Goal: Task Accomplishment & Management: Complete application form

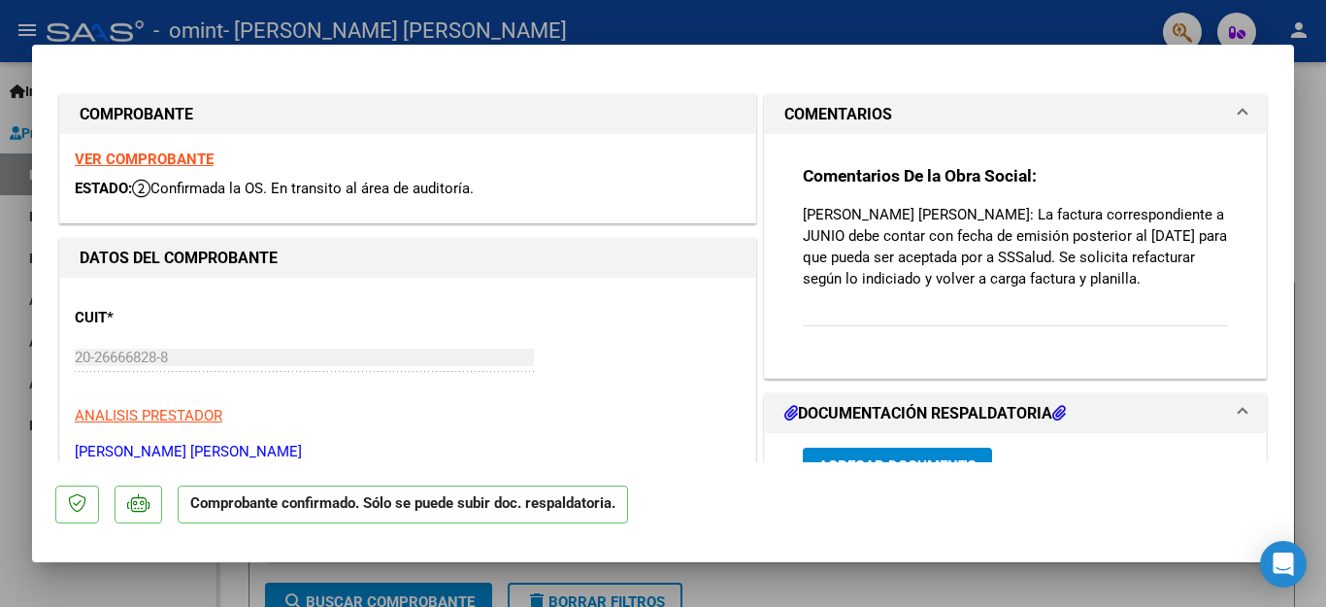
click at [599, 295] on div "CUIT * 20-26666828-8 Ingresar CUIT ANALISIS PRESTADOR [PERSON_NAME] [PERSON_NAM…" at bounding box center [408, 377] width 666 height 171
click at [1237, 134] on div "Comentarios De la Obra Social: [PERSON_NAME] [PERSON_NAME]: La factura correspo…" at bounding box center [1015, 256] width 501 height 244
click at [20, 307] on div at bounding box center [663, 303] width 1326 height 607
click at [3, 309] on link "Auditorías - Listado" at bounding box center [108, 300] width 216 height 42
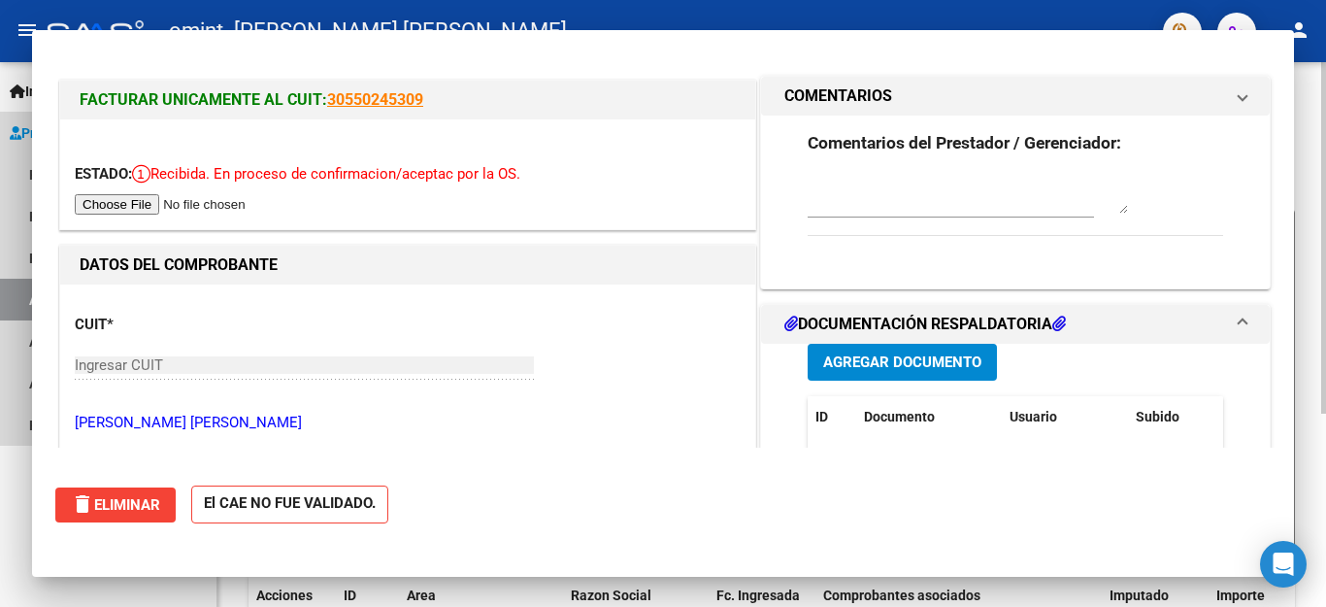
click at [367, 179] on app-list-header "PRESTADORES -> Auditoría de Comprobantes / Prestaciones cloud_download Exportar…" at bounding box center [772, 326] width 1047 height 466
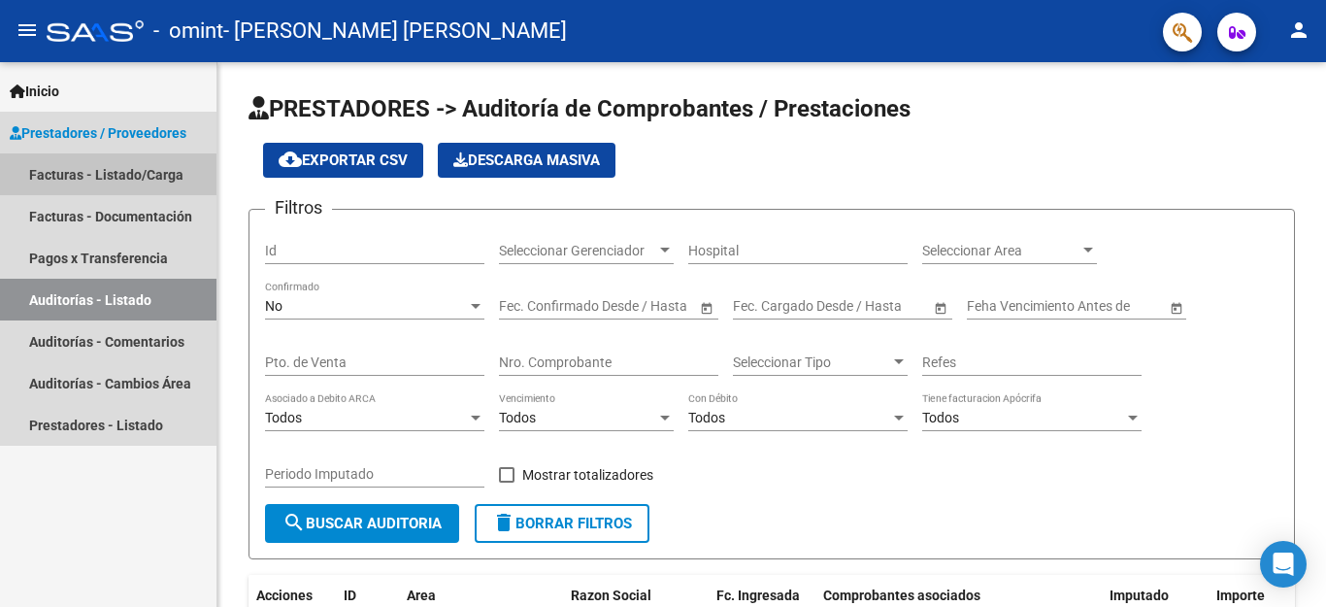
click at [102, 175] on link "Facturas - Listado/Carga" at bounding box center [108, 174] width 216 height 42
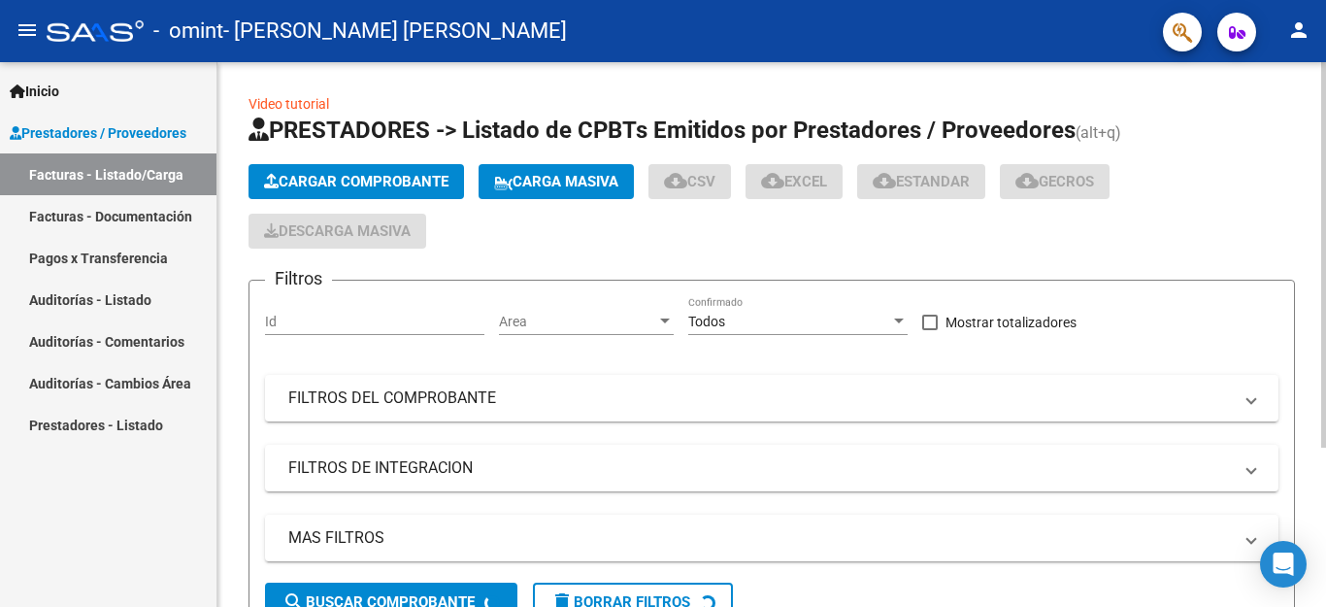
click at [331, 176] on span "Cargar Comprobante" at bounding box center [356, 181] width 184 height 17
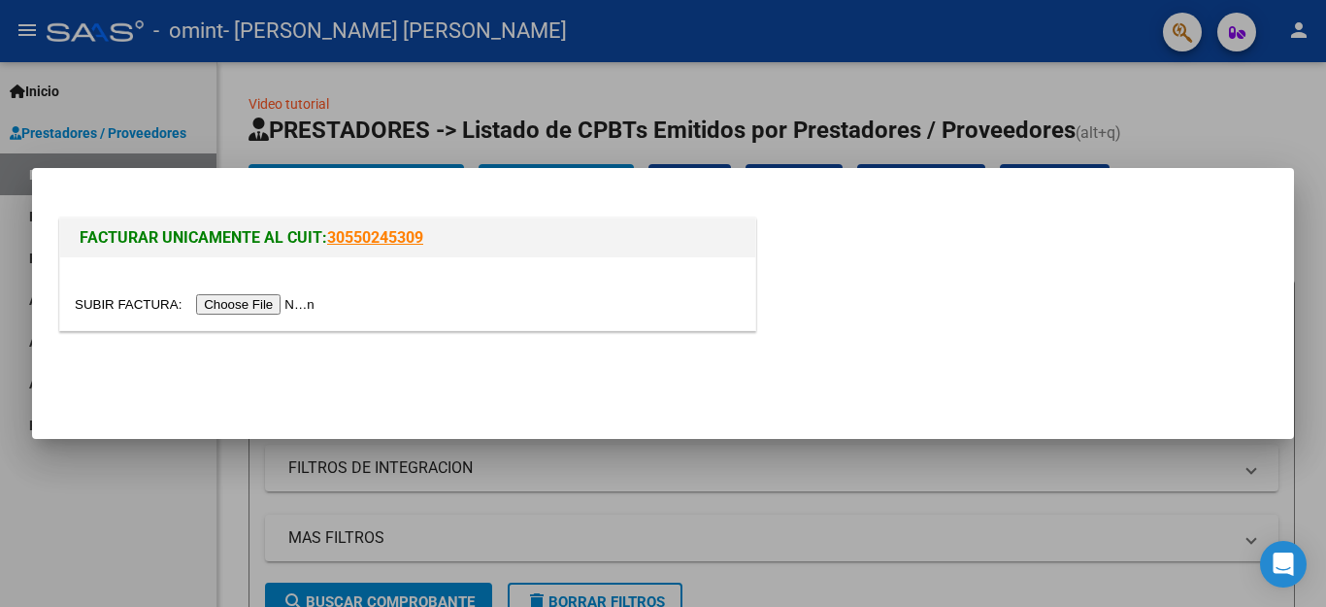
click at [298, 307] on input "file" at bounding box center [198, 304] width 246 height 20
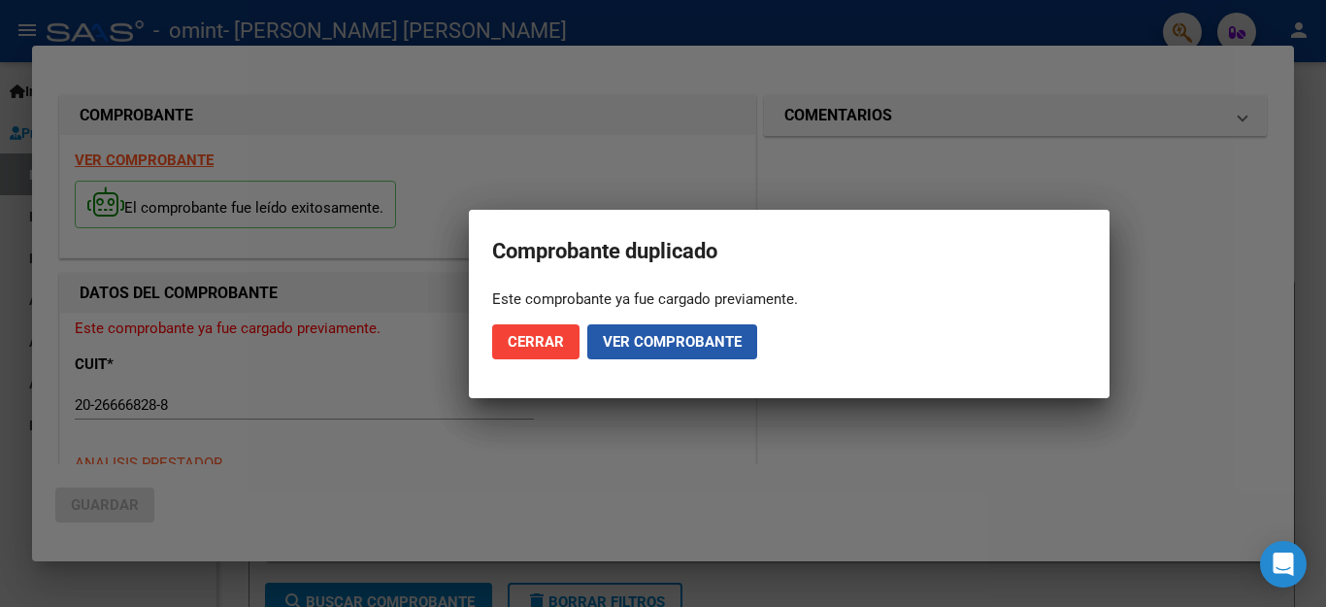
click at [665, 349] on span "Ver comprobante" at bounding box center [672, 341] width 139 height 17
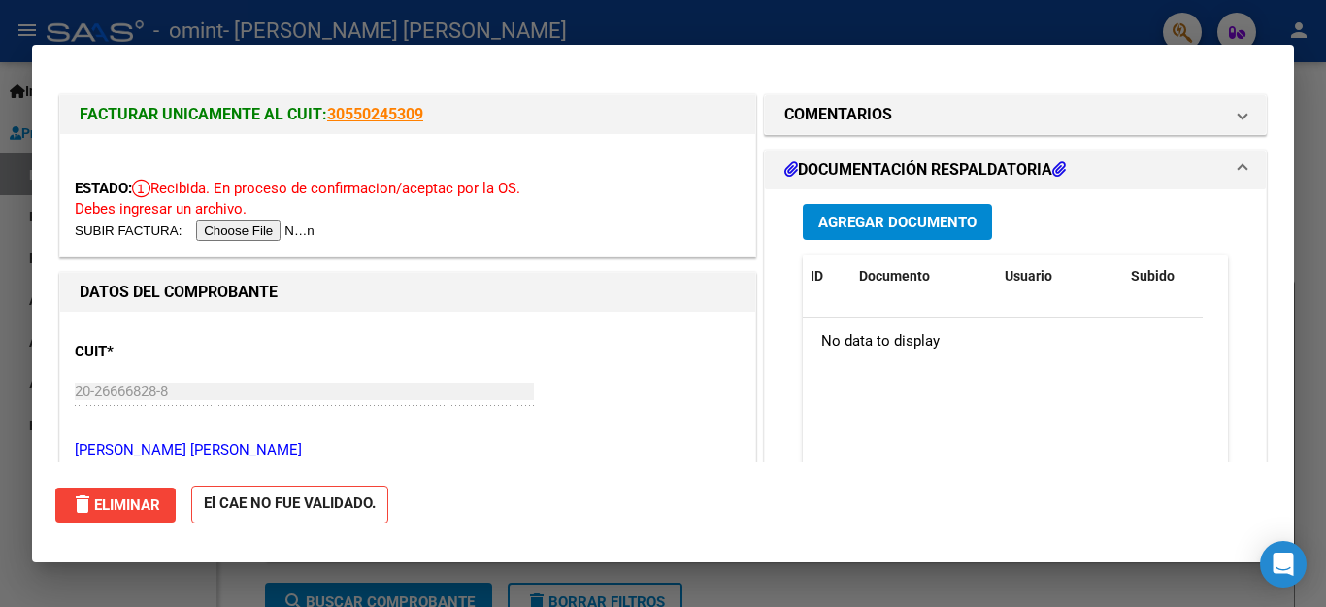
click at [266, 233] on input "file" at bounding box center [198, 230] width 246 height 20
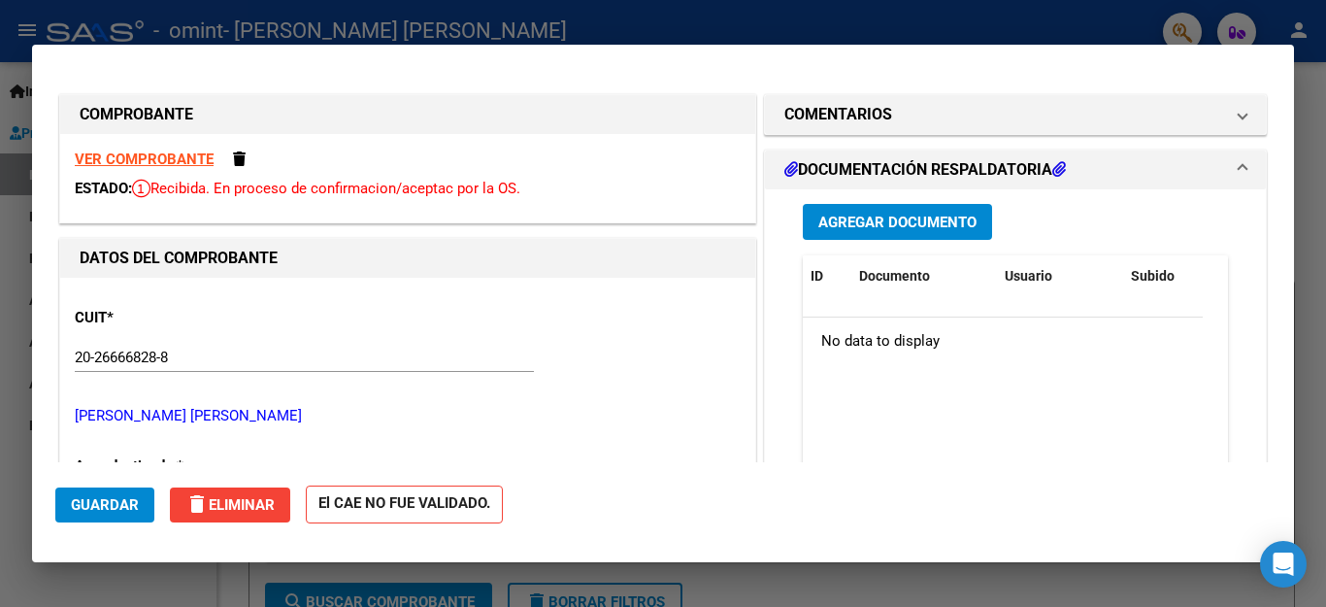
click at [179, 157] on strong "VER COMPROBANTE" at bounding box center [144, 158] width 139 height 17
click at [239, 105] on h1 "COMPROBANTE" at bounding box center [408, 114] width 656 height 23
click at [227, 509] on span "delete Eliminar" at bounding box center [229, 504] width 89 height 17
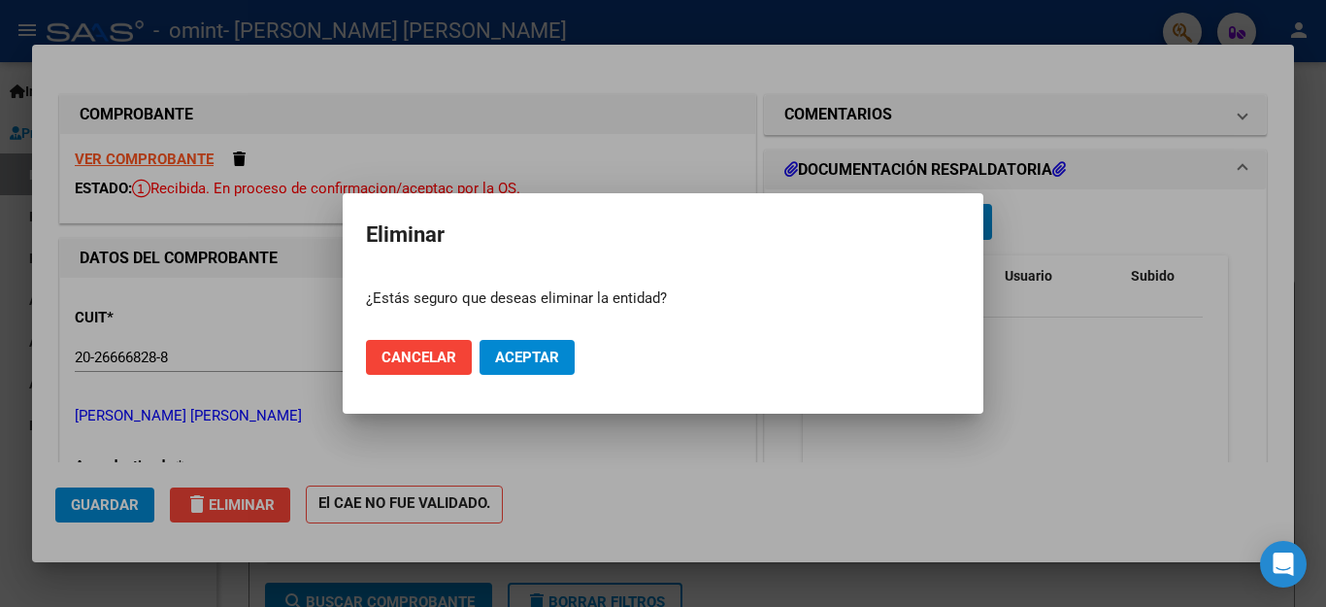
click at [707, 321] on mat-dialog-content "¿Estás seguro que deseas eliminar la entidad?" at bounding box center [663, 298] width 641 height 51
click at [449, 361] on span "Cancelar" at bounding box center [419, 357] width 75 height 17
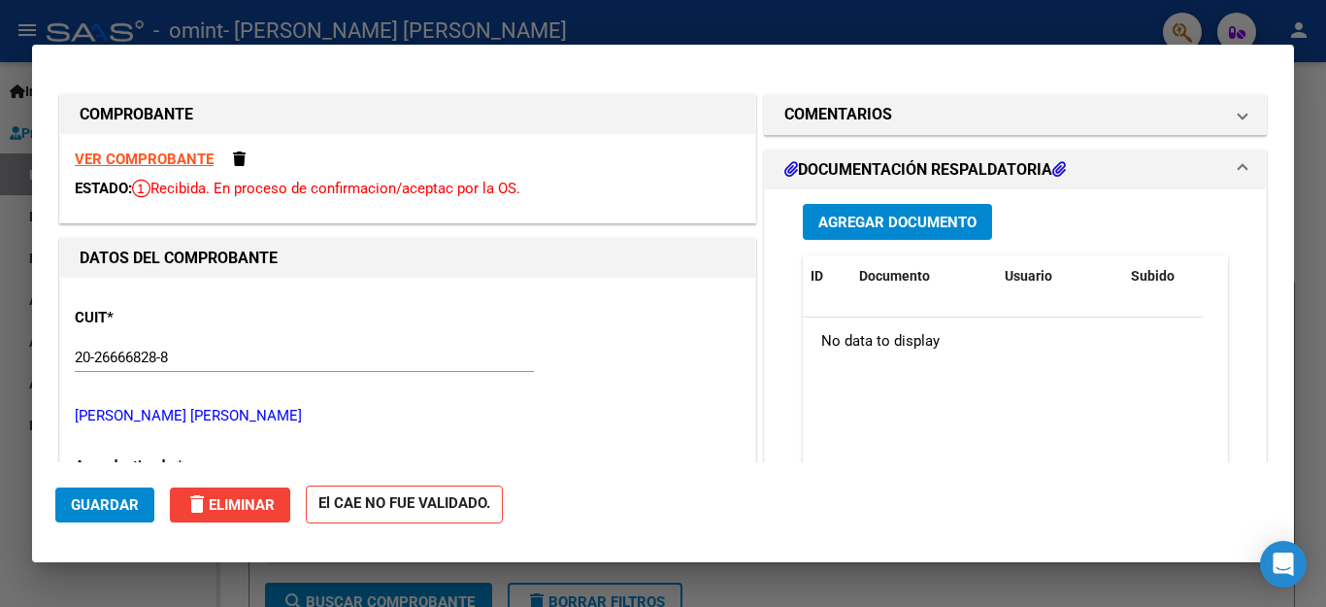
click at [11, 247] on div at bounding box center [663, 303] width 1326 height 607
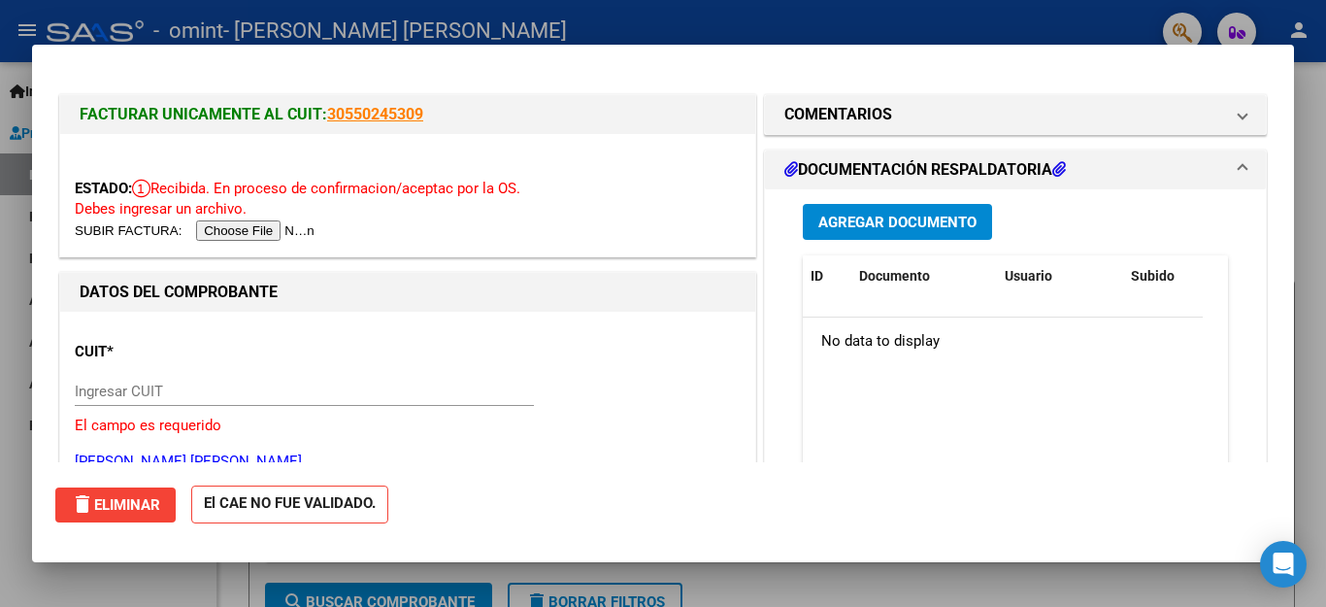
click at [11, 247] on div at bounding box center [663, 303] width 1326 height 607
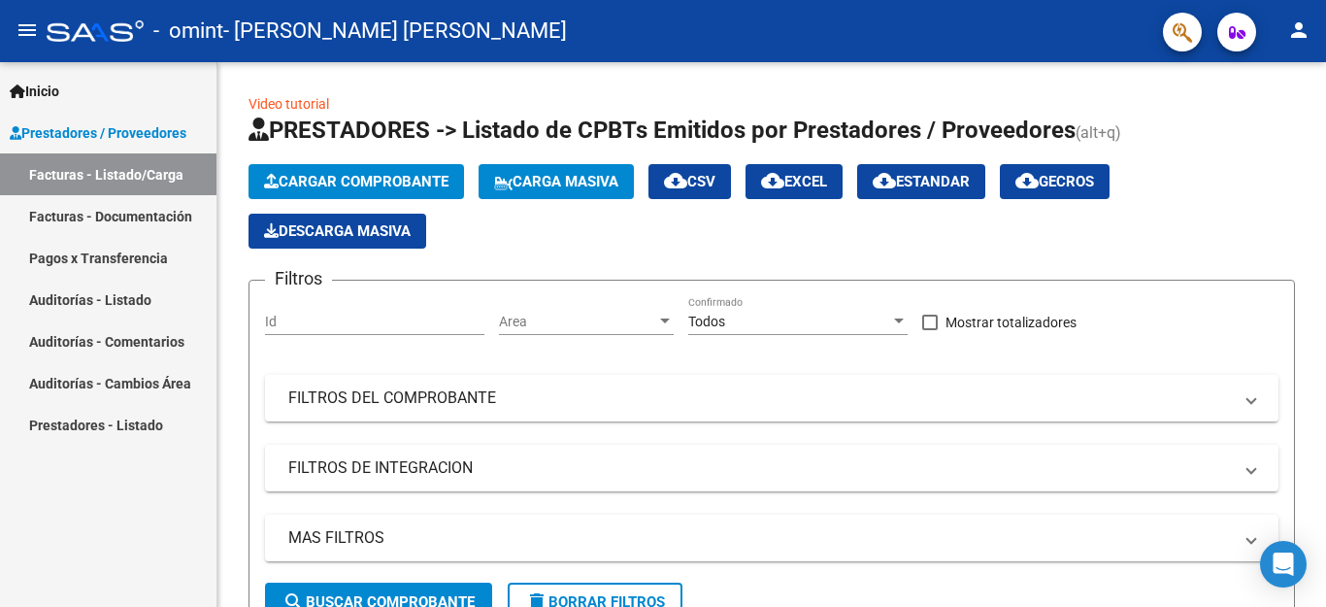
click at [123, 218] on link "Facturas - Documentación" at bounding box center [108, 216] width 216 height 42
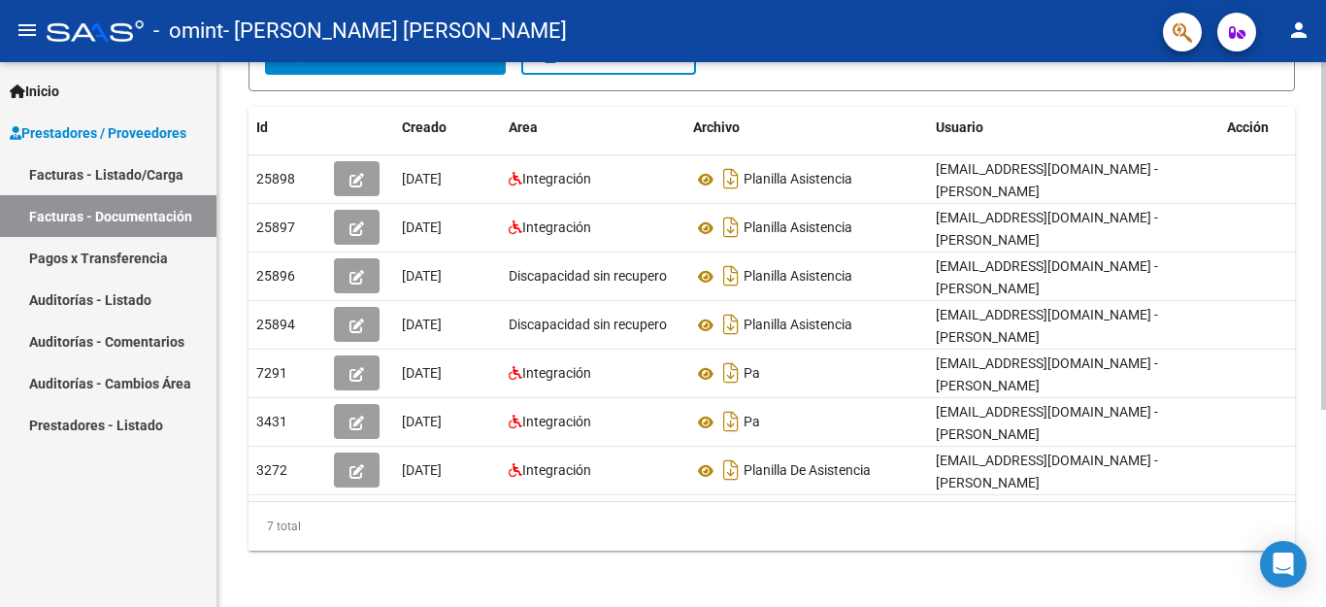
scroll to position [309, 0]
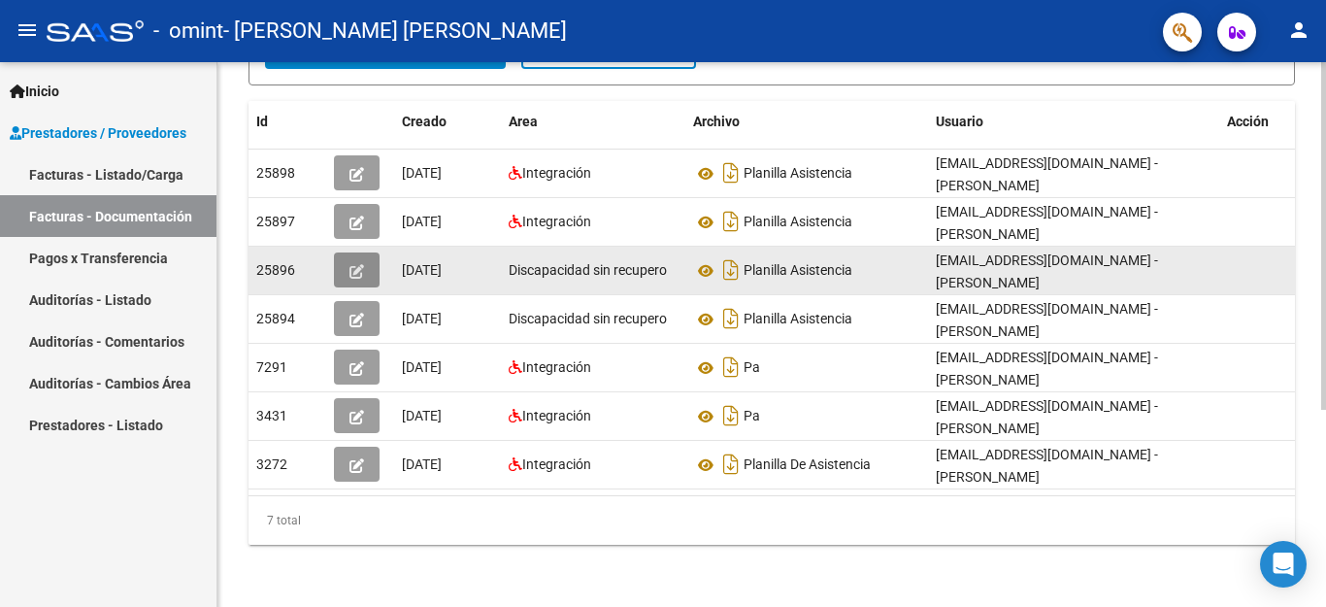
click at [355, 264] on icon "button" at bounding box center [356, 271] width 15 height 15
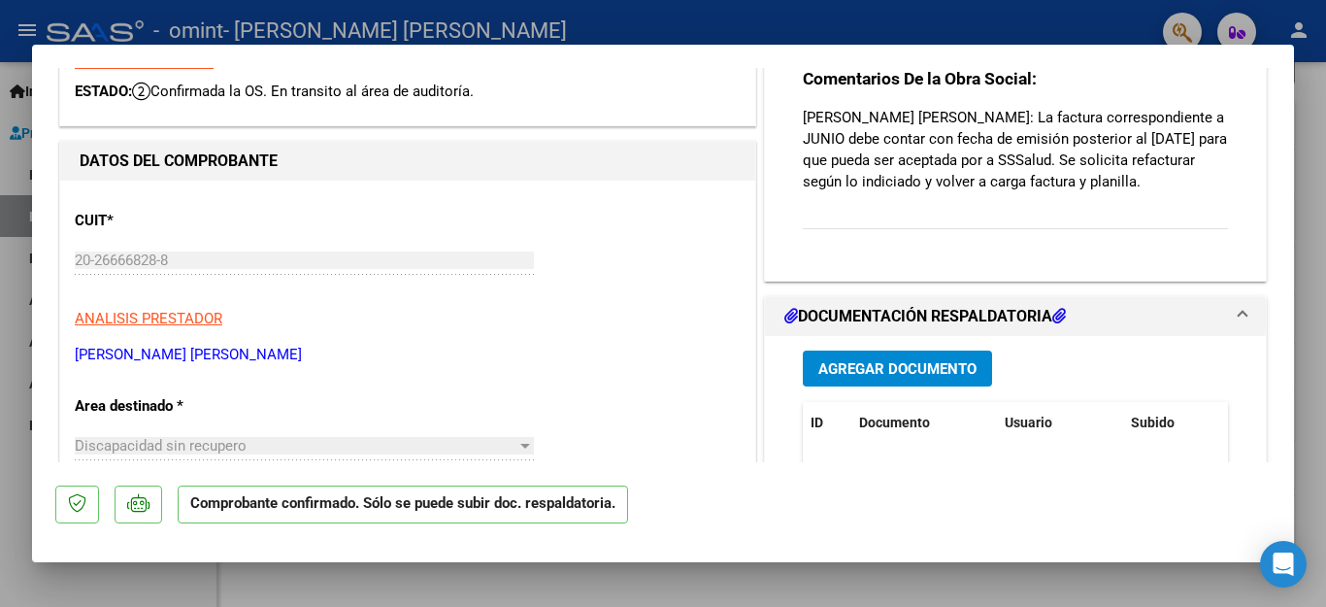
scroll to position [0, 0]
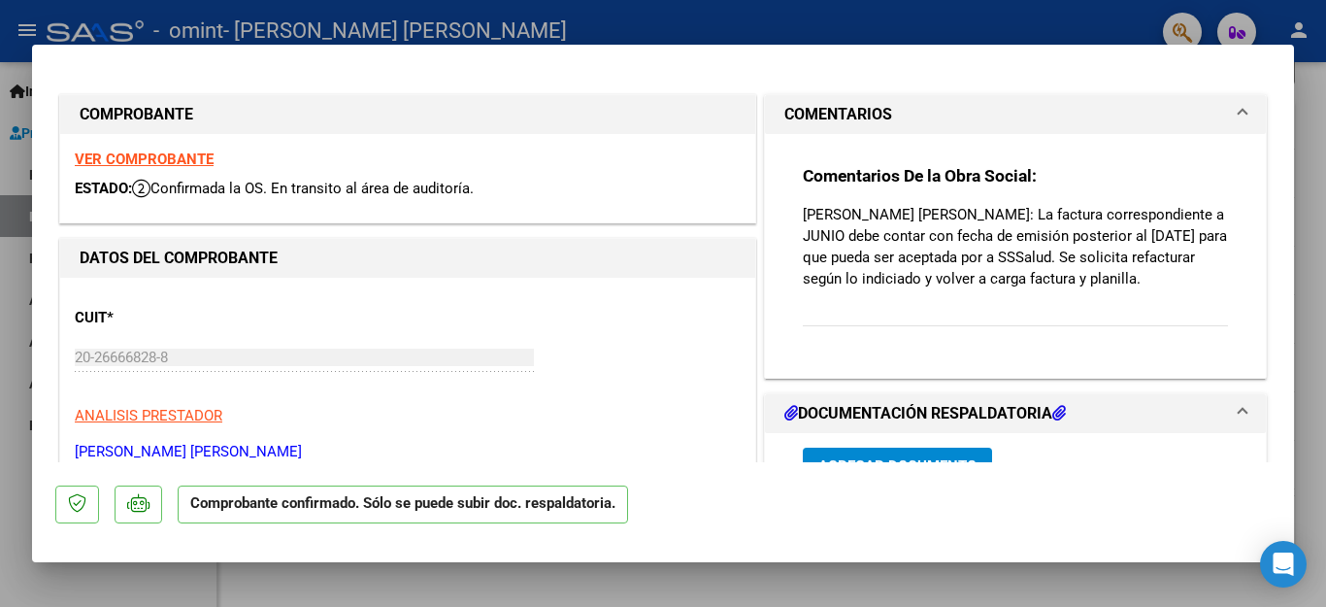
click at [17, 172] on div at bounding box center [663, 303] width 1326 height 607
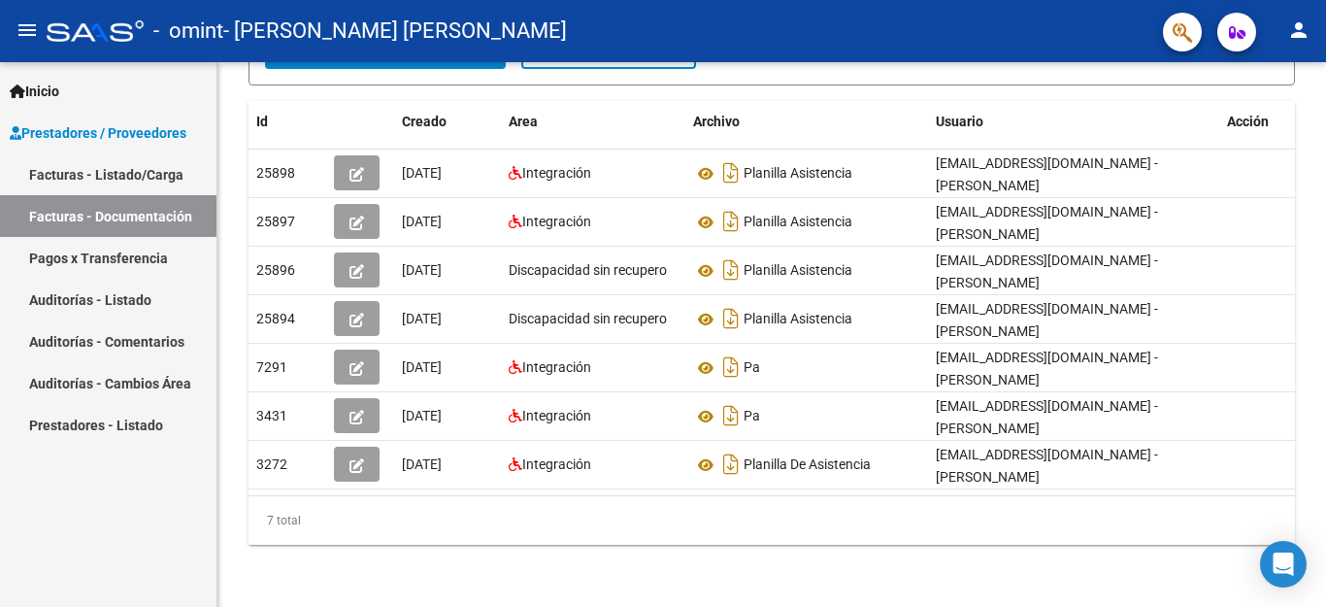
scroll to position [309, 0]
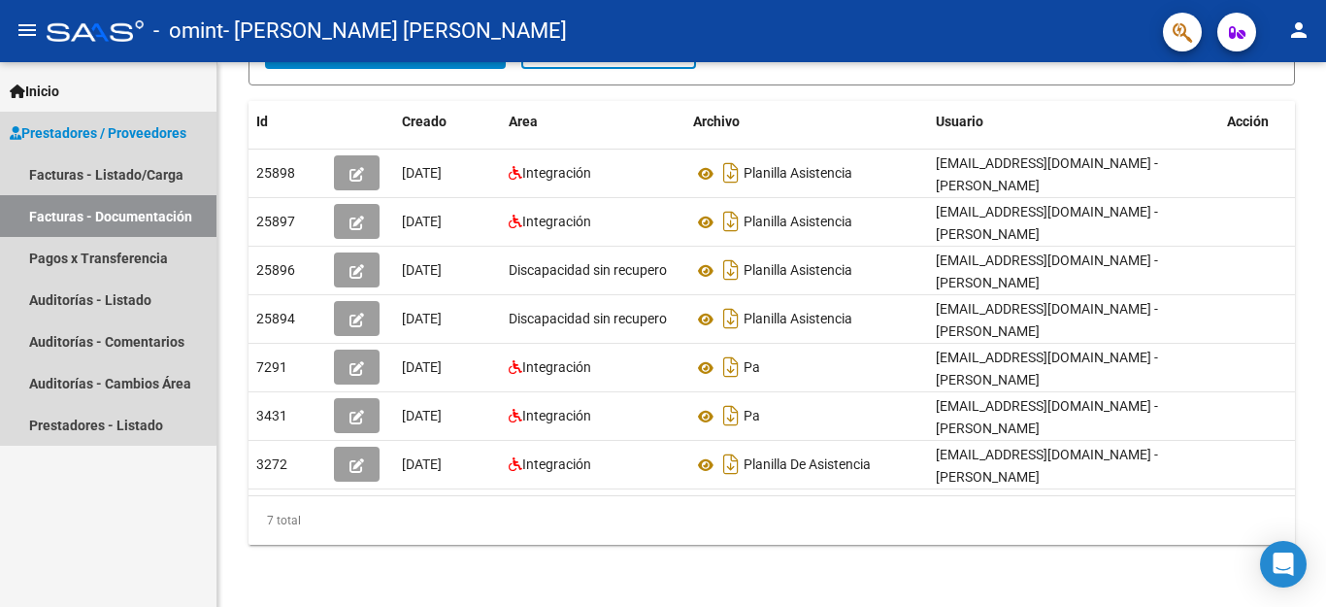
click at [101, 132] on span "Prestadores / Proveedores" at bounding box center [98, 132] width 177 height 21
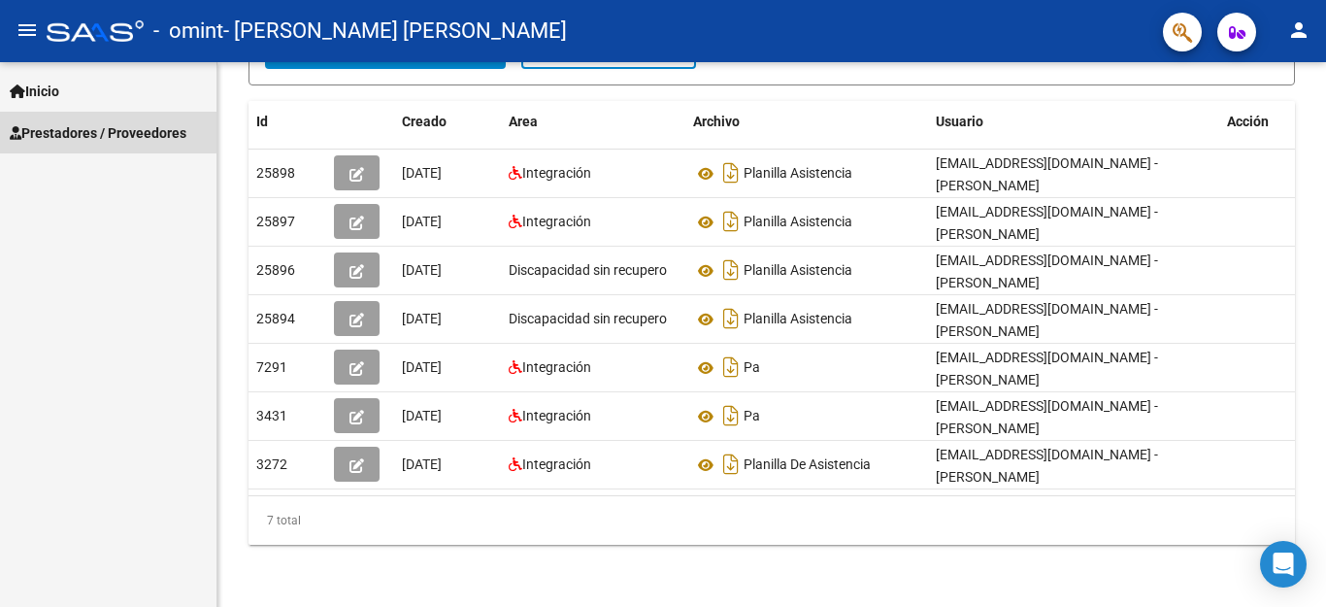
click at [101, 132] on span "Prestadores / Proveedores" at bounding box center [98, 132] width 177 height 21
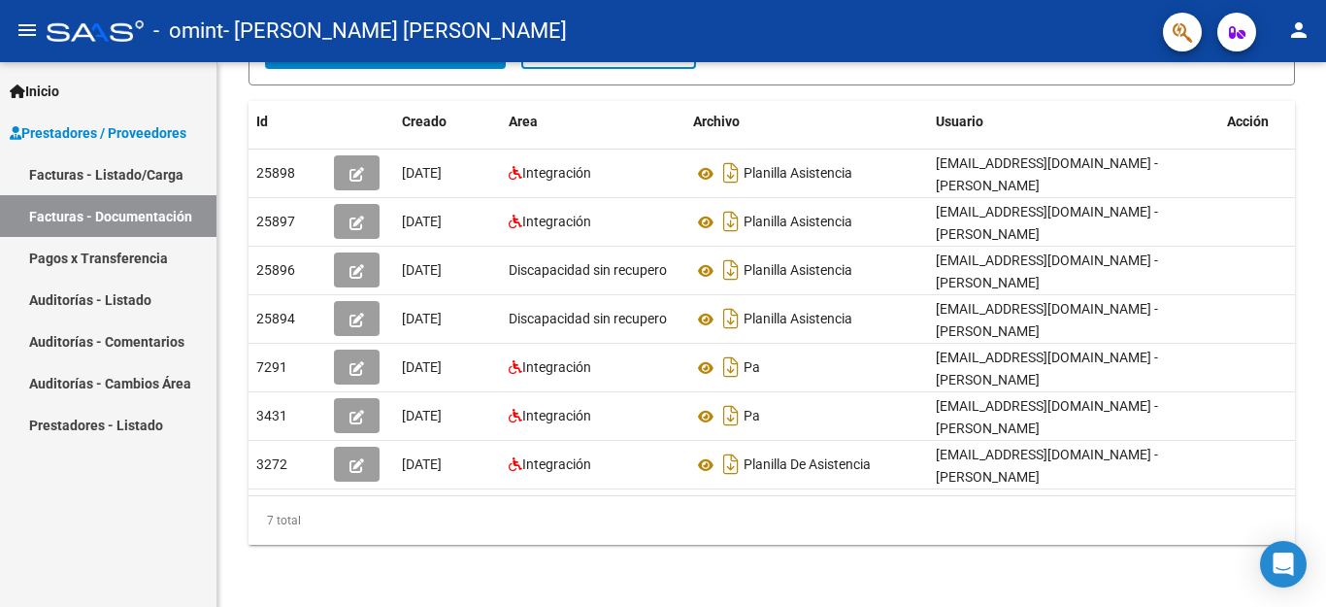
click at [94, 174] on link "Facturas - Listado/Carga" at bounding box center [108, 174] width 216 height 42
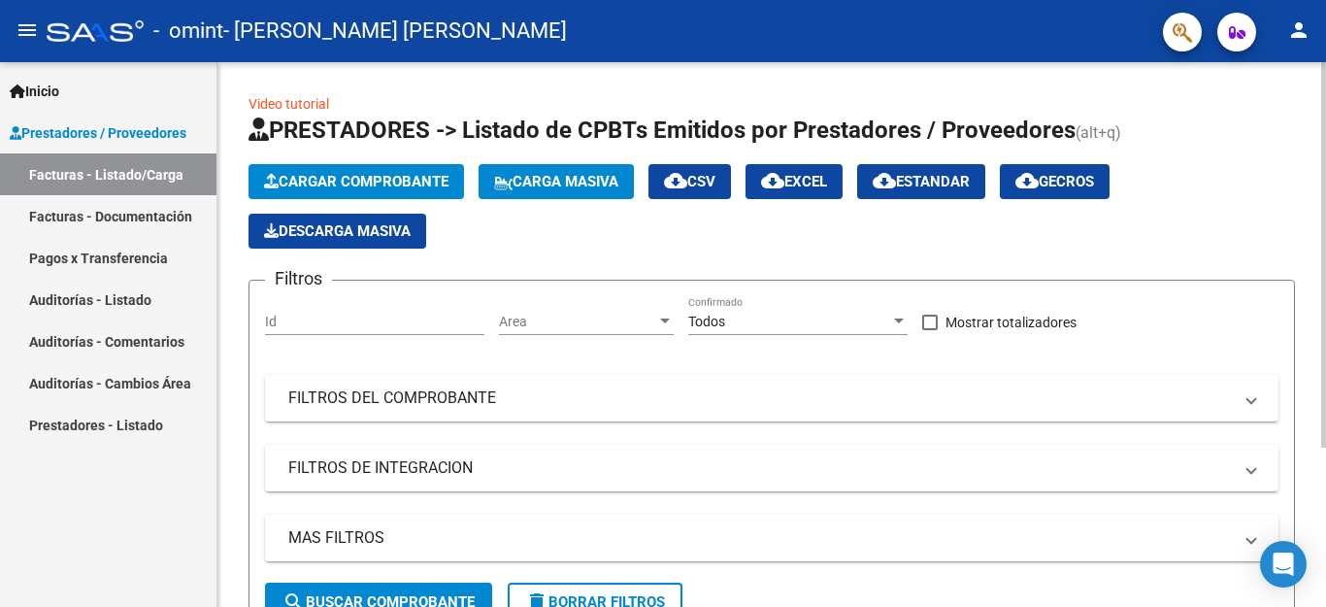
click at [380, 185] on span "Cargar Comprobante" at bounding box center [356, 181] width 184 height 17
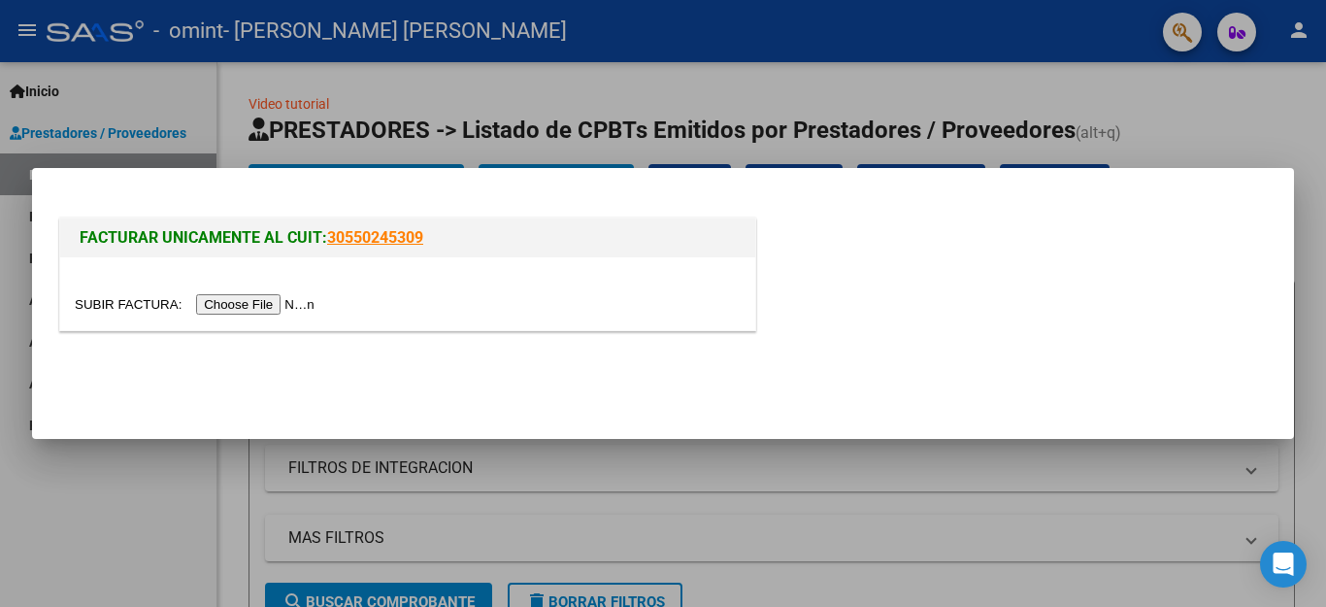
click at [316, 304] on input "file" at bounding box center [198, 304] width 246 height 20
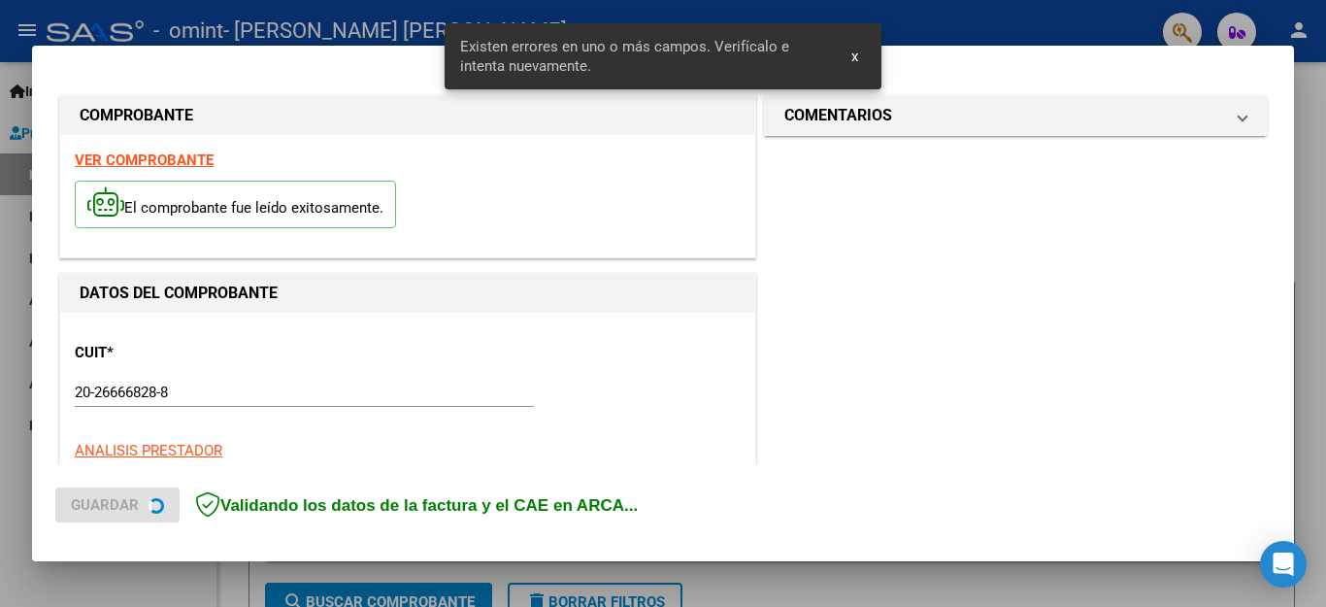
scroll to position [443, 0]
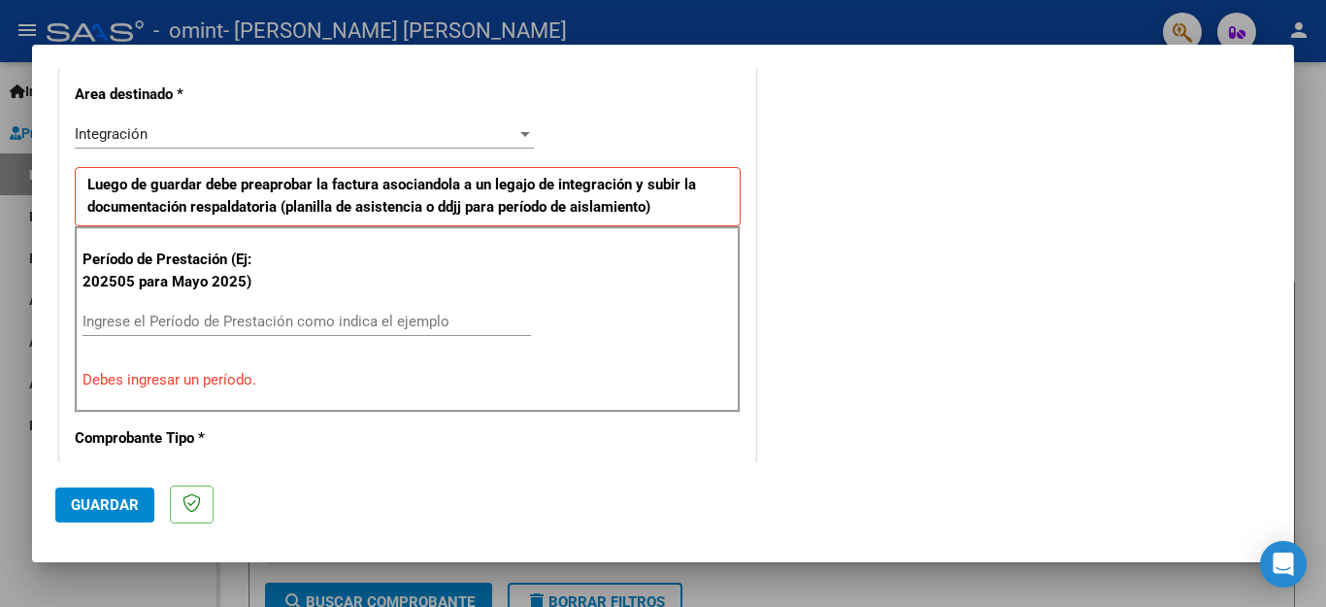
click at [298, 326] on input "Ingrese el Período de Prestación como indica el ejemplo" at bounding box center [307, 321] width 449 height 17
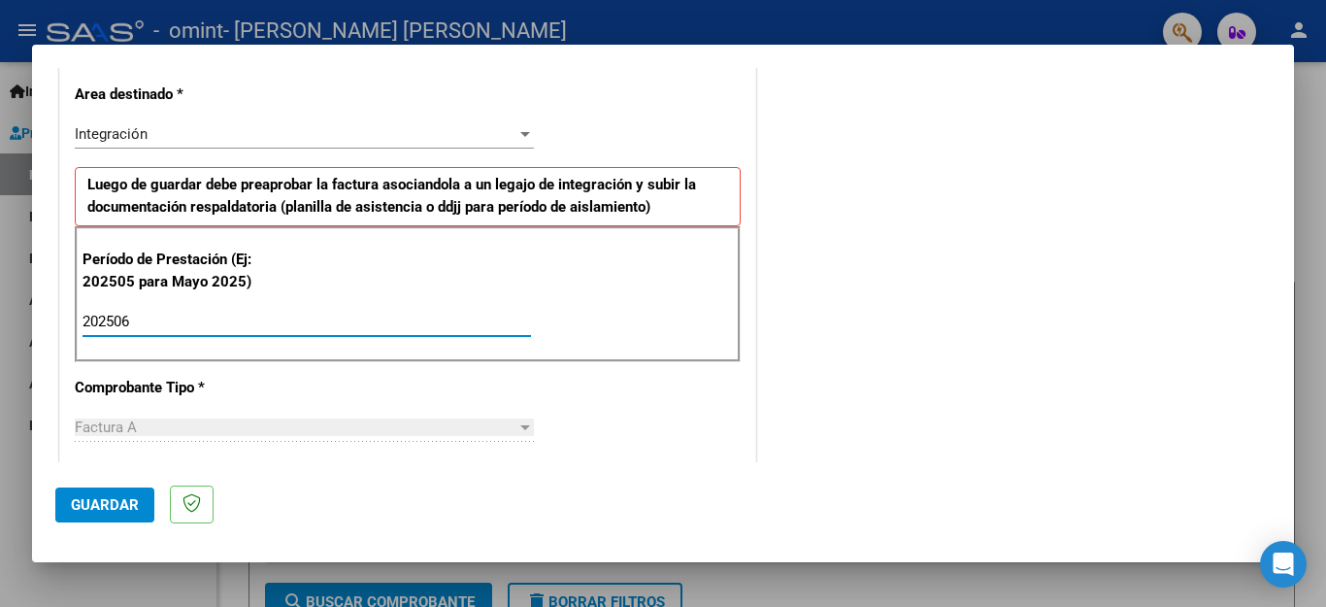
type input "202506"
click at [311, 356] on div "Período de Prestación (Ej: 202505 para [DATE]) 202506 Ingrese el Período de Pre…" at bounding box center [408, 294] width 666 height 136
click at [557, 411] on div "CUIT * 20-26666828-8 Ingresar CUIT ANALISIS PRESTADOR [PERSON_NAME] [PERSON_NAM…" at bounding box center [407, 599] width 695 height 1461
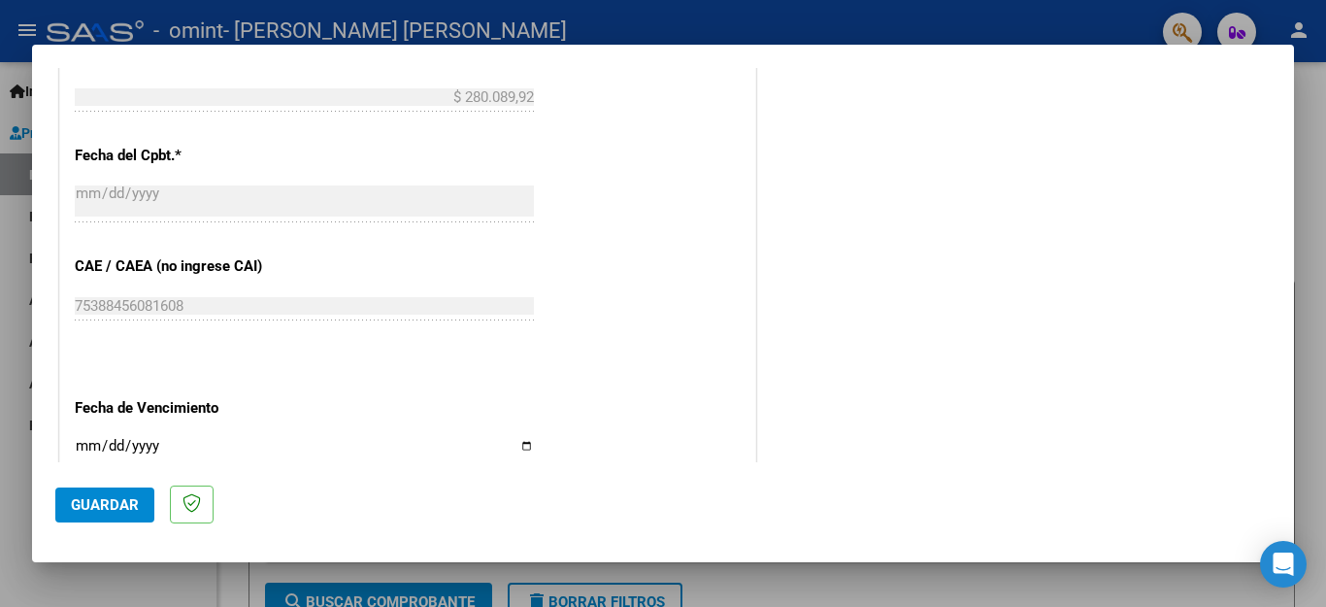
scroll to position [1165, 0]
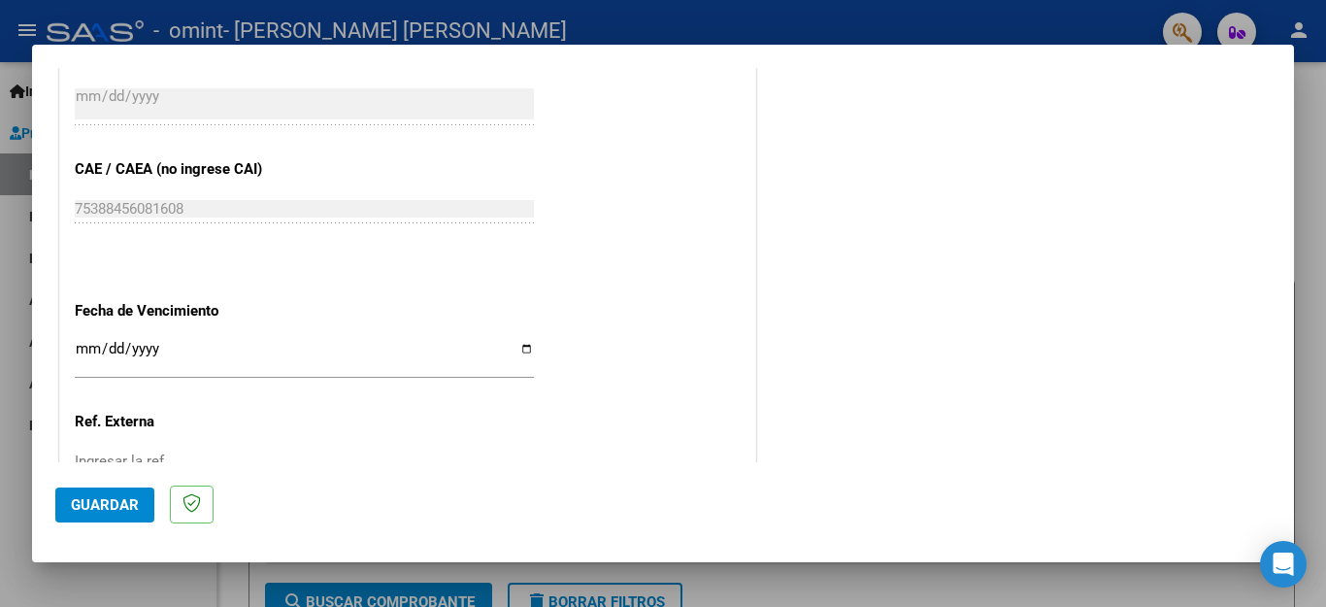
click at [84, 341] on input "Ingresar la fecha" at bounding box center [304, 356] width 459 height 31
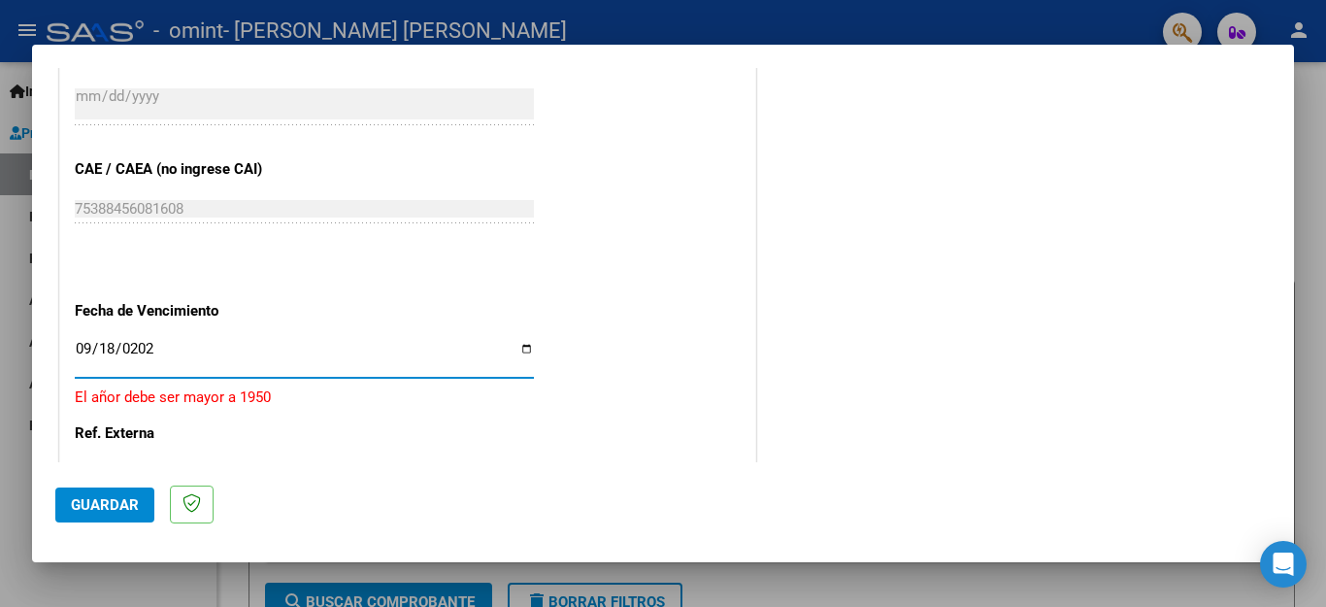
type input "[DATE]"
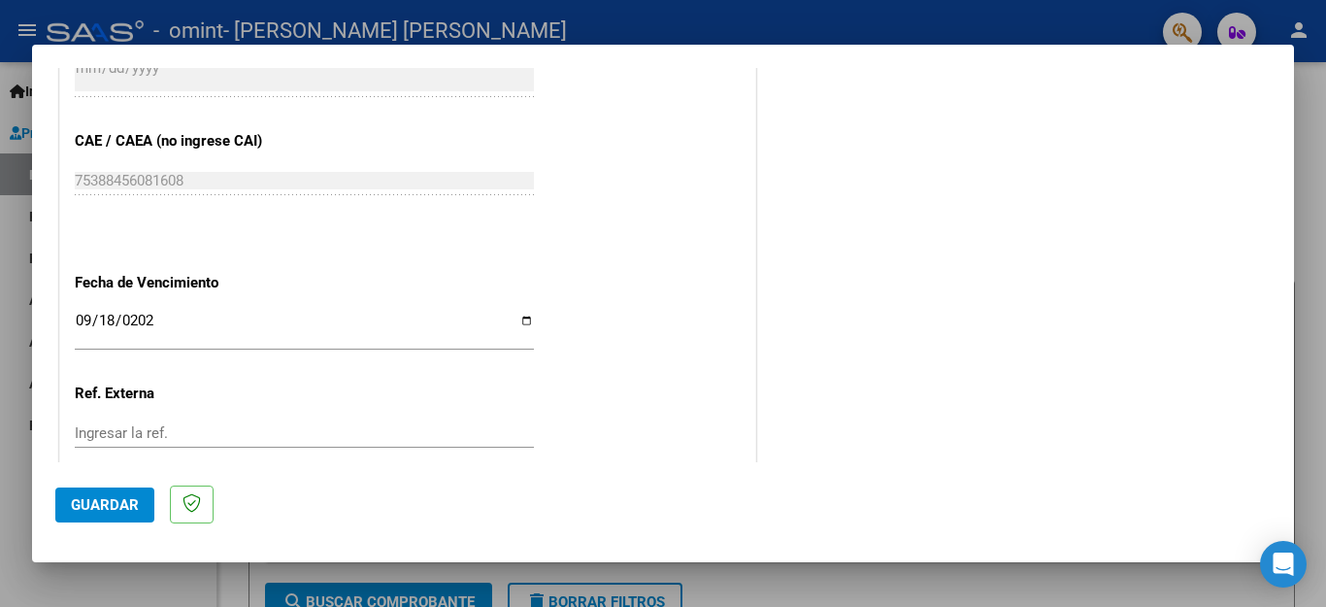
scroll to position [1290, 0]
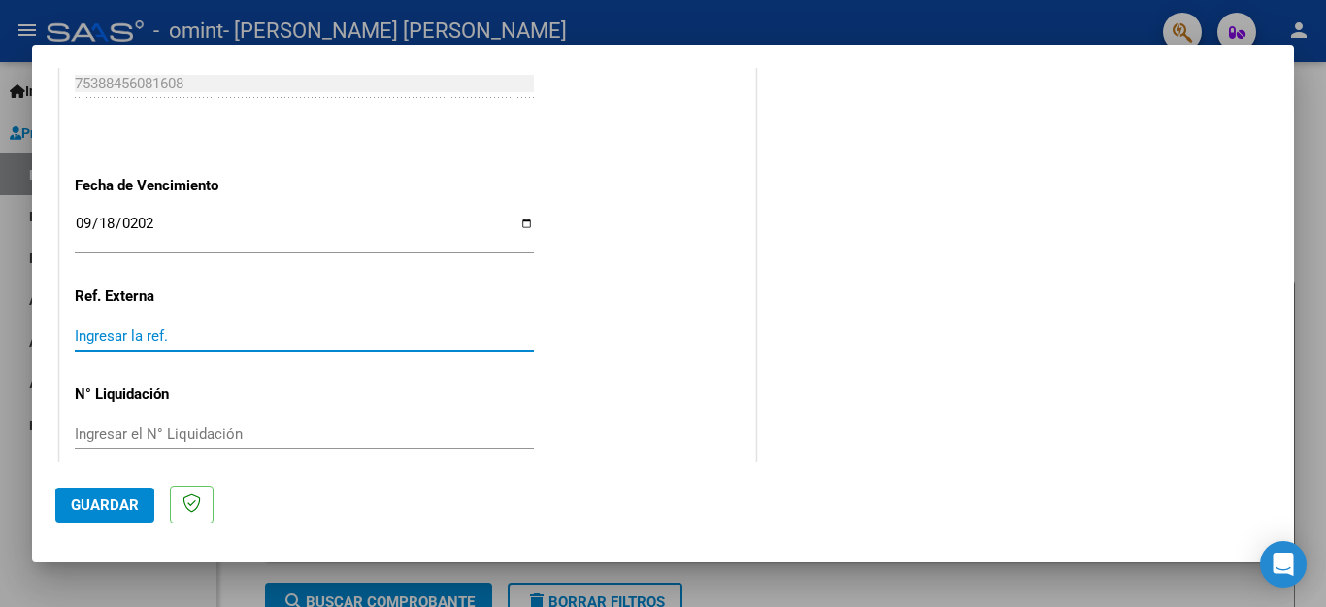
click at [134, 327] on input "Ingresar la ref." at bounding box center [304, 335] width 459 height 17
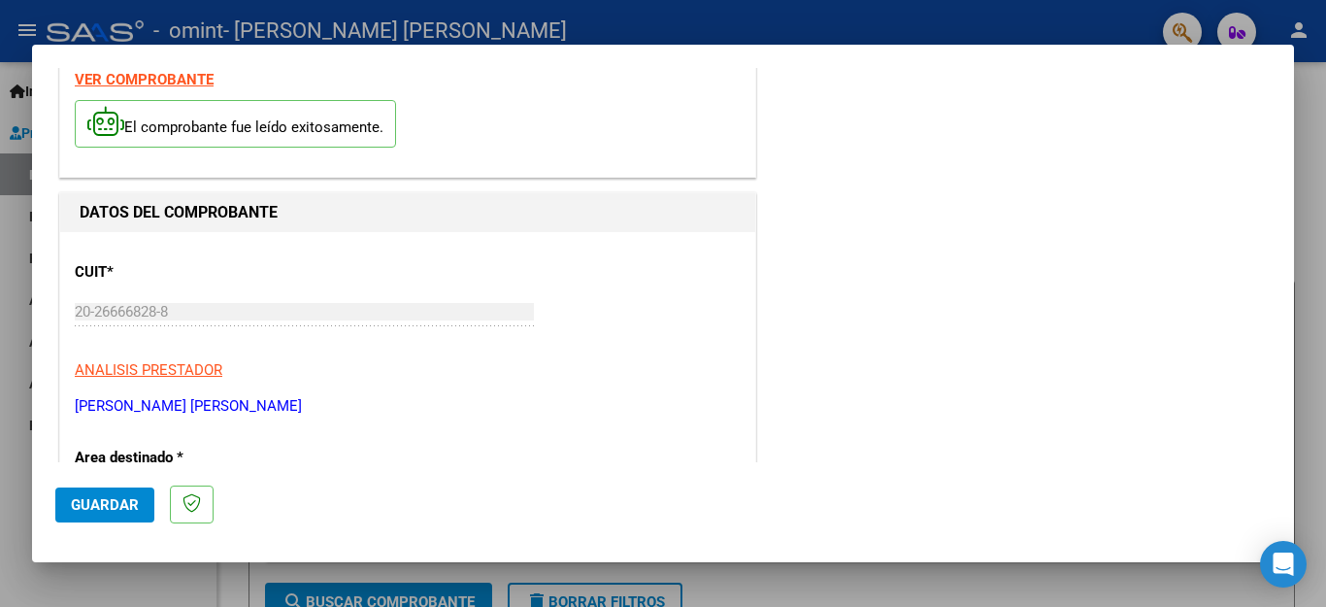
scroll to position [0, 0]
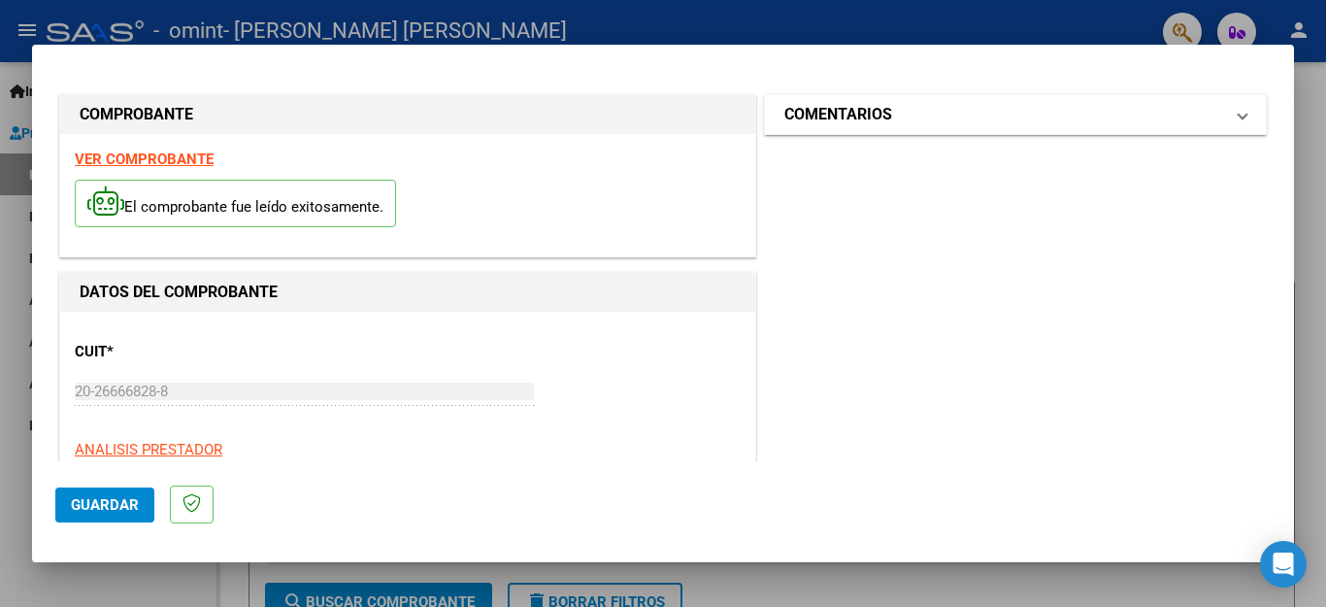
click at [1232, 107] on mat-expansion-panel-header "COMENTARIOS" at bounding box center [1015, 114] width 501 height 39
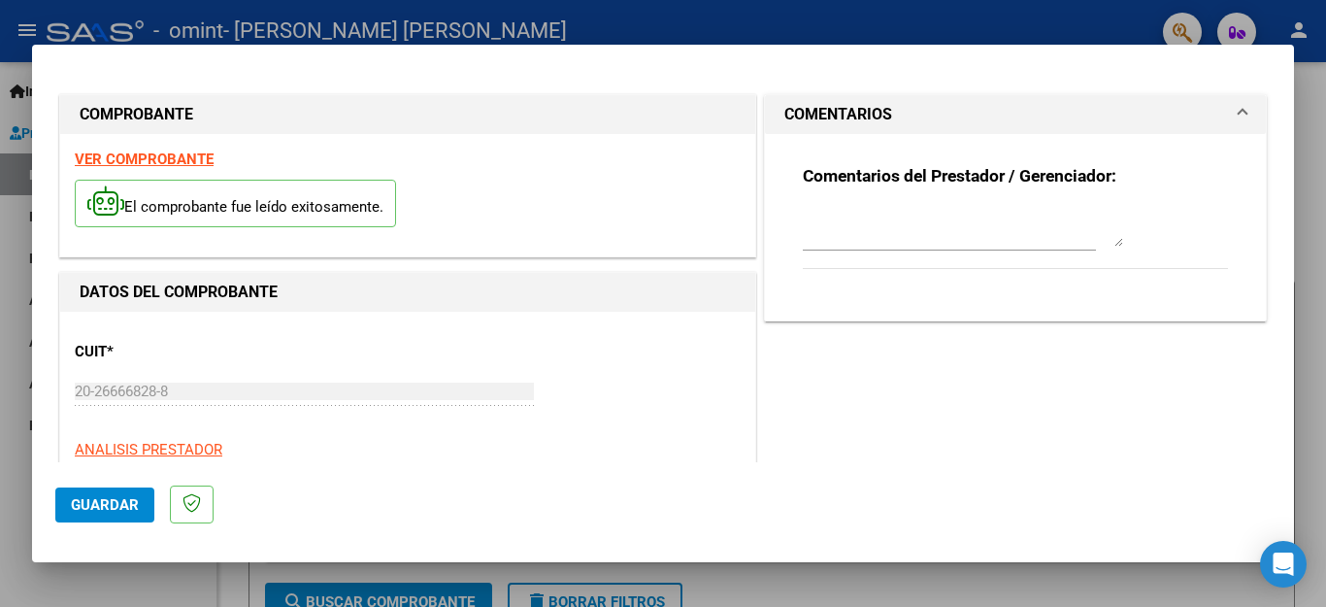
click at [1239, 107] on span at bounding box center [1243, 114] width 8 height 23
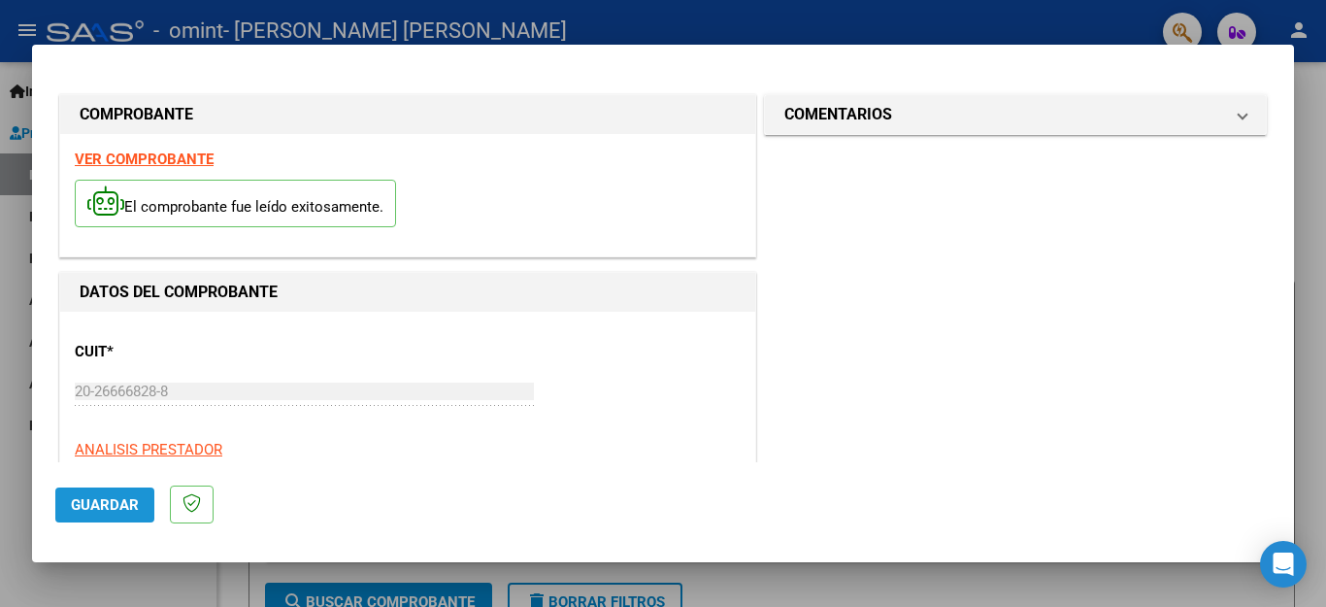
click at [92, 508] on span "Guardar" at bounding box center [105, 504] width 68 height 17
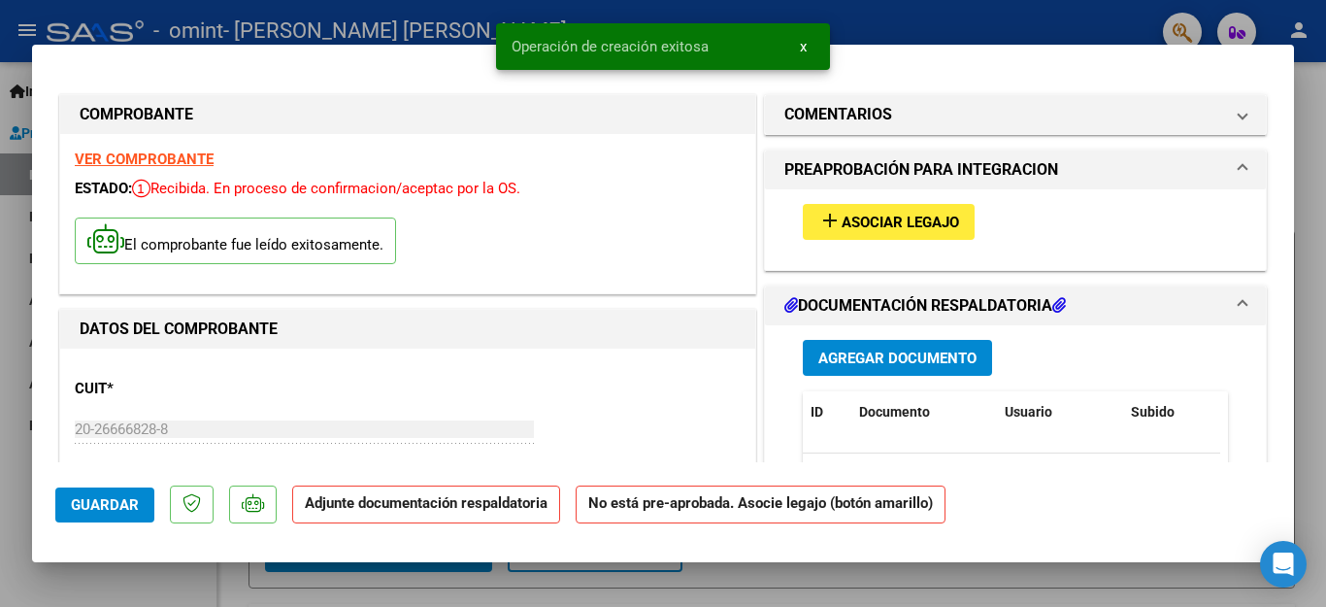
click at [892, 221] on span "Asociar Legajo" at bounding box center [900, 222] width 117 height 17
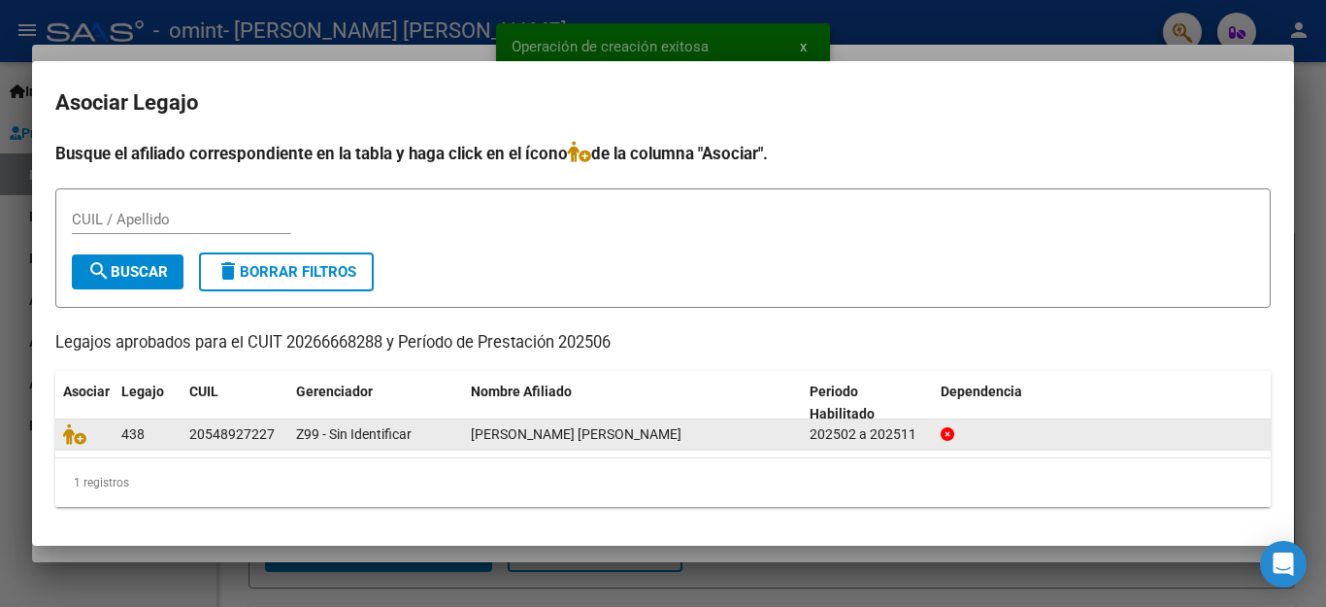
click at [200, 444] on div "20548927227" at bounding box center [231, 434] width 85 height 22
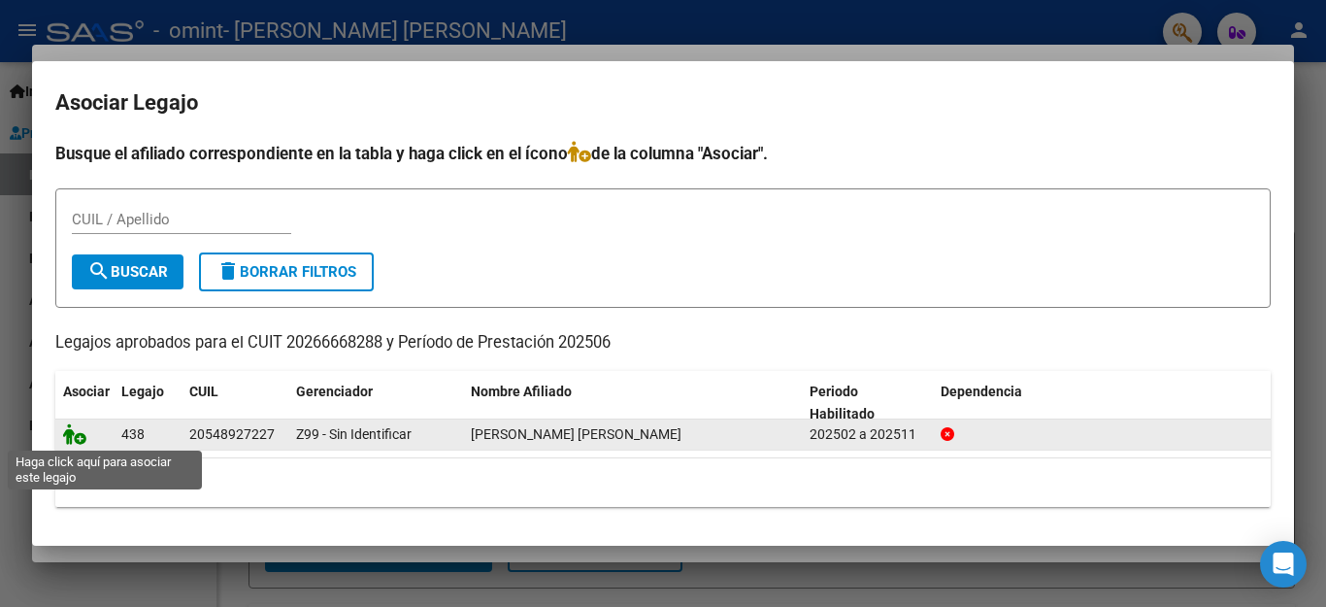
click at [78, 439] on icon at bounding box center [74, 433] width 23 height 21
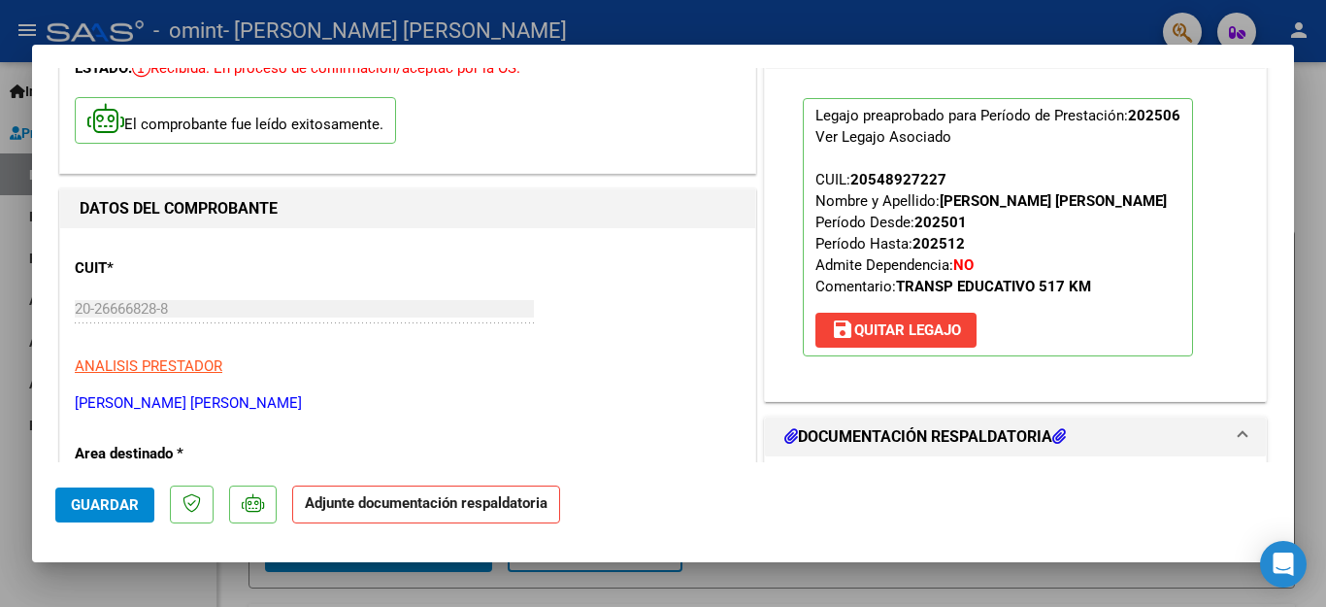
scroll to position [291, 0]
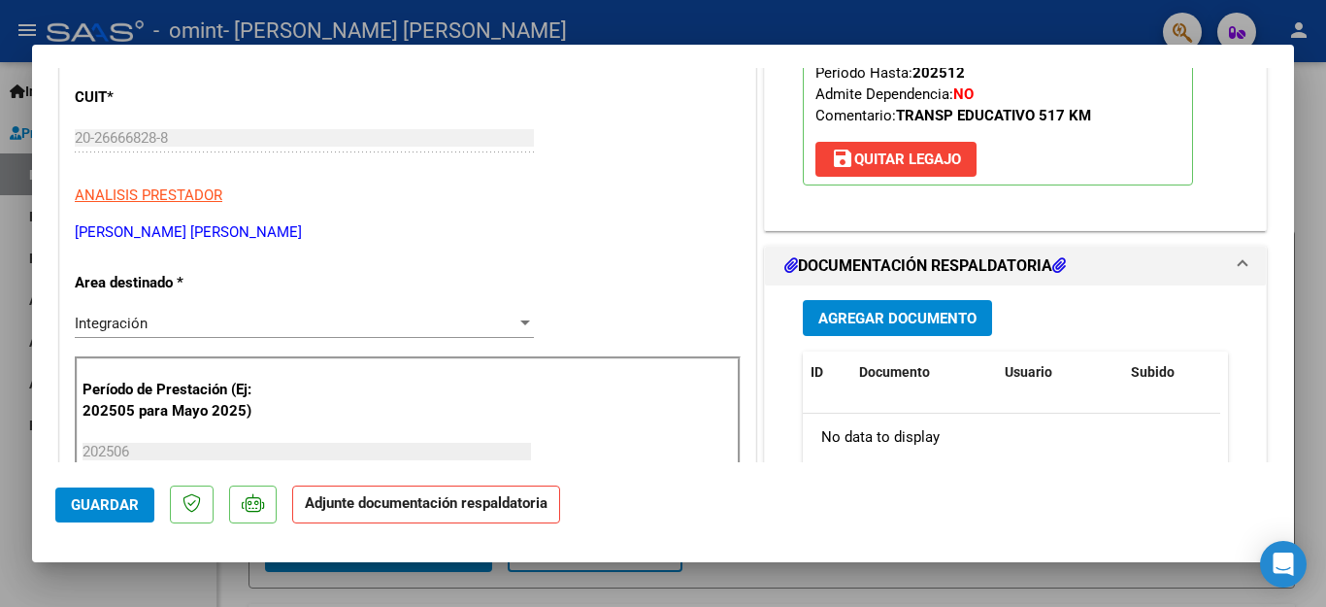
click at [857, 311] on span "Agregar Documento" at bounding box center [897, 318] width 158 height 17
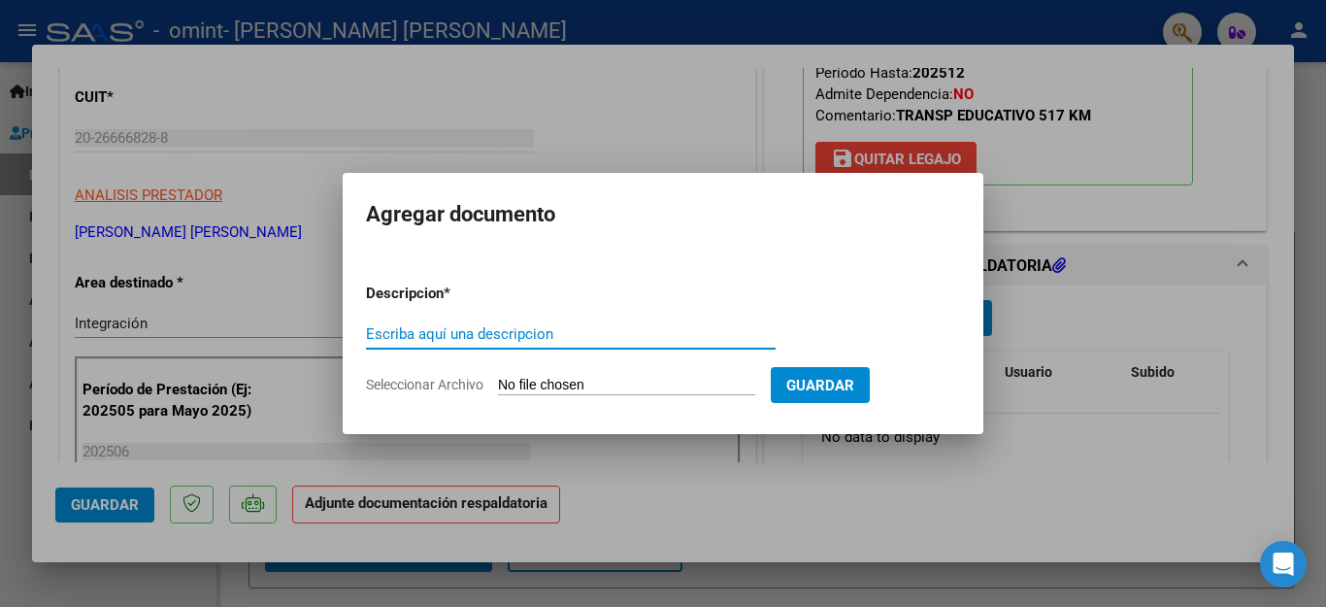
click at [722, 335] on input "Escriba aquí una descripcion" at bounding box center [571, 333] width 410 height 17
type input "planilla de asistensia"
click at [618, 393] on input "Seleccionar Archivo" at bounding box center [626, 386] width 257 height 18
type input "C:\fakepath\[PERSON_NAME] GALO PLANILLA 6-25.pdf"
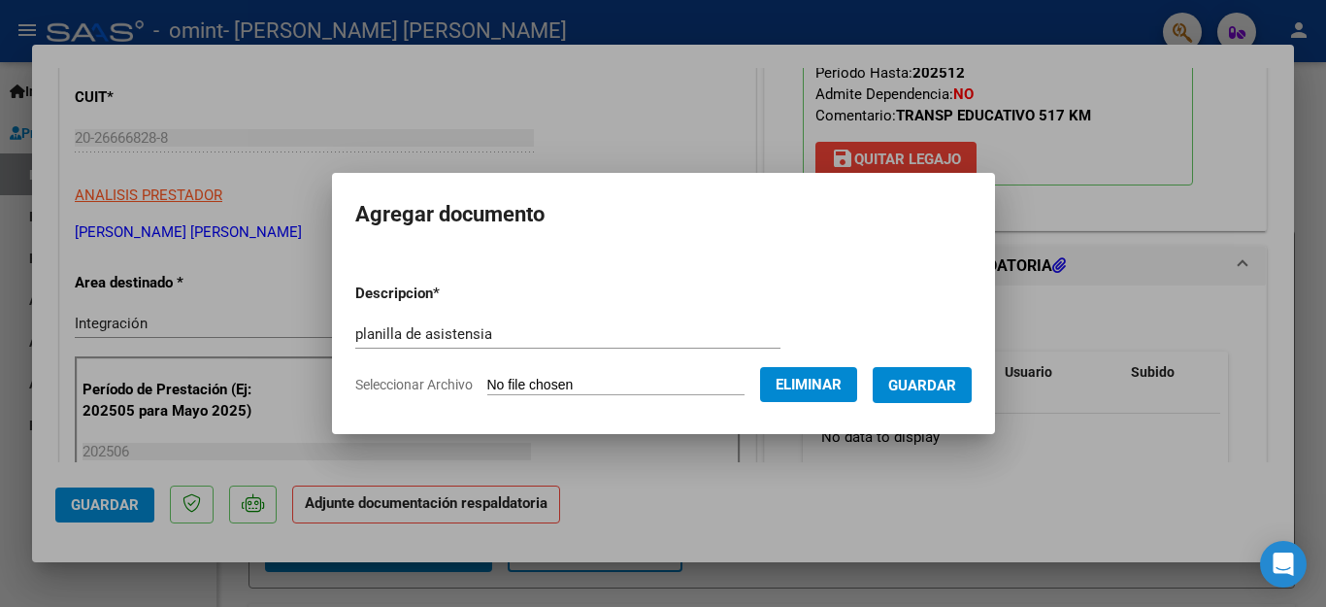
click at [499, 333] on input "planilla de asistensia" at bounding box center [567, 333] width 425 height 17
type input "planilla de asistencia"
click at [588, 321] on div "planilla de asistencia Escriba aquí una descripcion" at bounding box center [567, 333] width 425 height 29
click at [862, 286] on form "Descripcion * planilla de asistencia Escriba aquí una descripcion Seleccionar A…" at bounding box center [663, 339] width 616 height 142
click at [918, 384] on span "Guardar" at bounding box center [922, 385] width 68 height 17
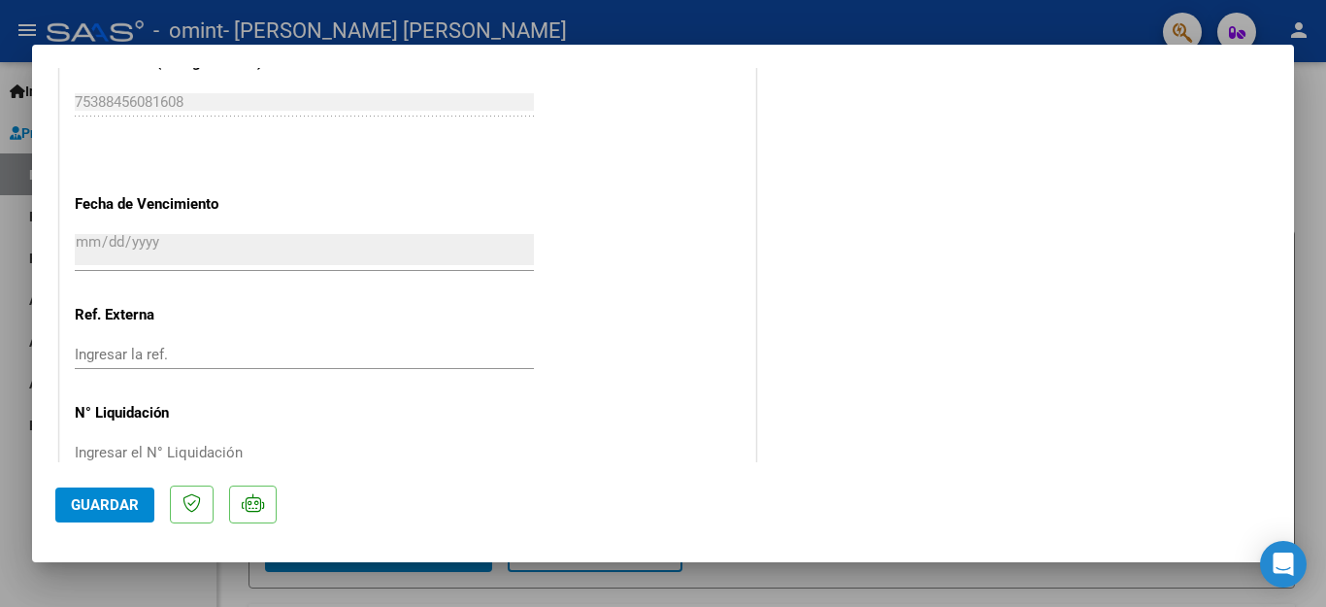
scroll to position [1319, 0]
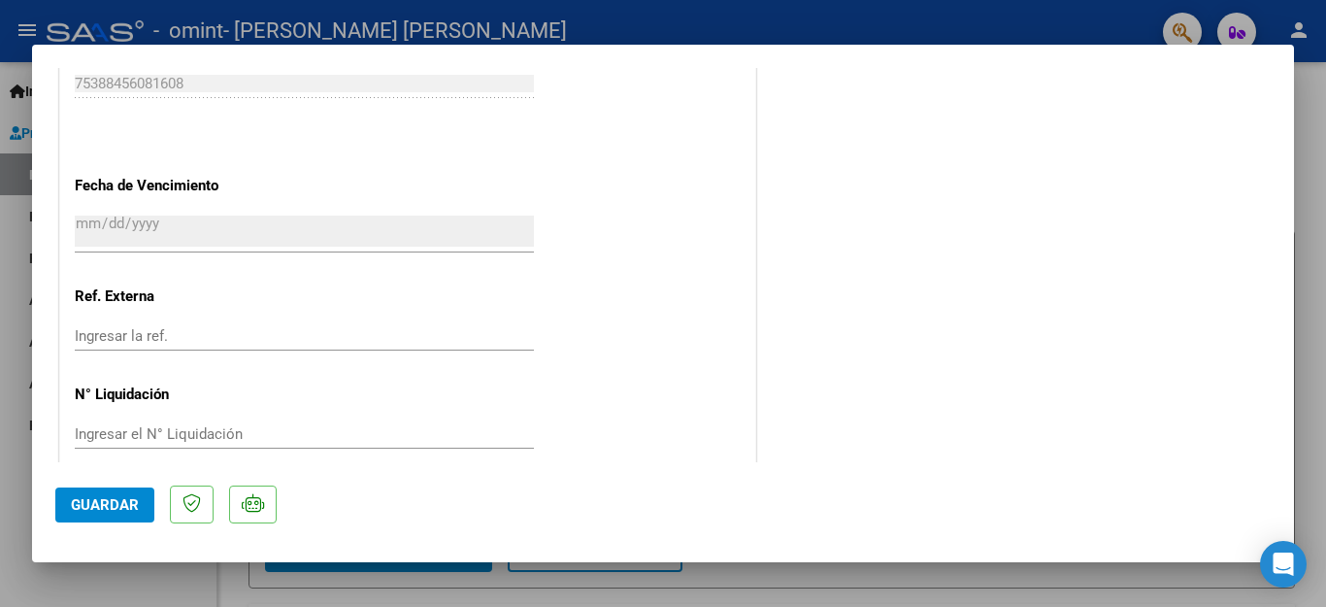
click at [103, 515] on button "Guardar" at bounding box center [104, 504] width 99 height 35
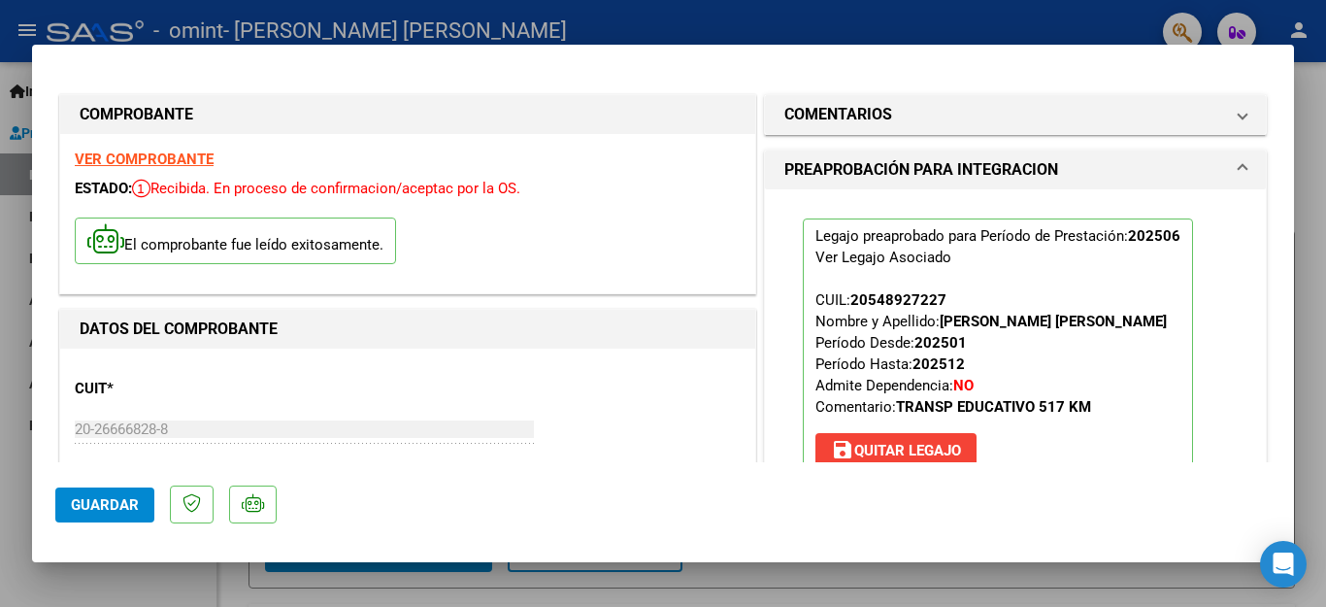
click at [13, 268] on div at bounding box center [663, 303] width 1326 height 607
